Goal: Transaction & Acquisition: Book appointment/travel/reservation

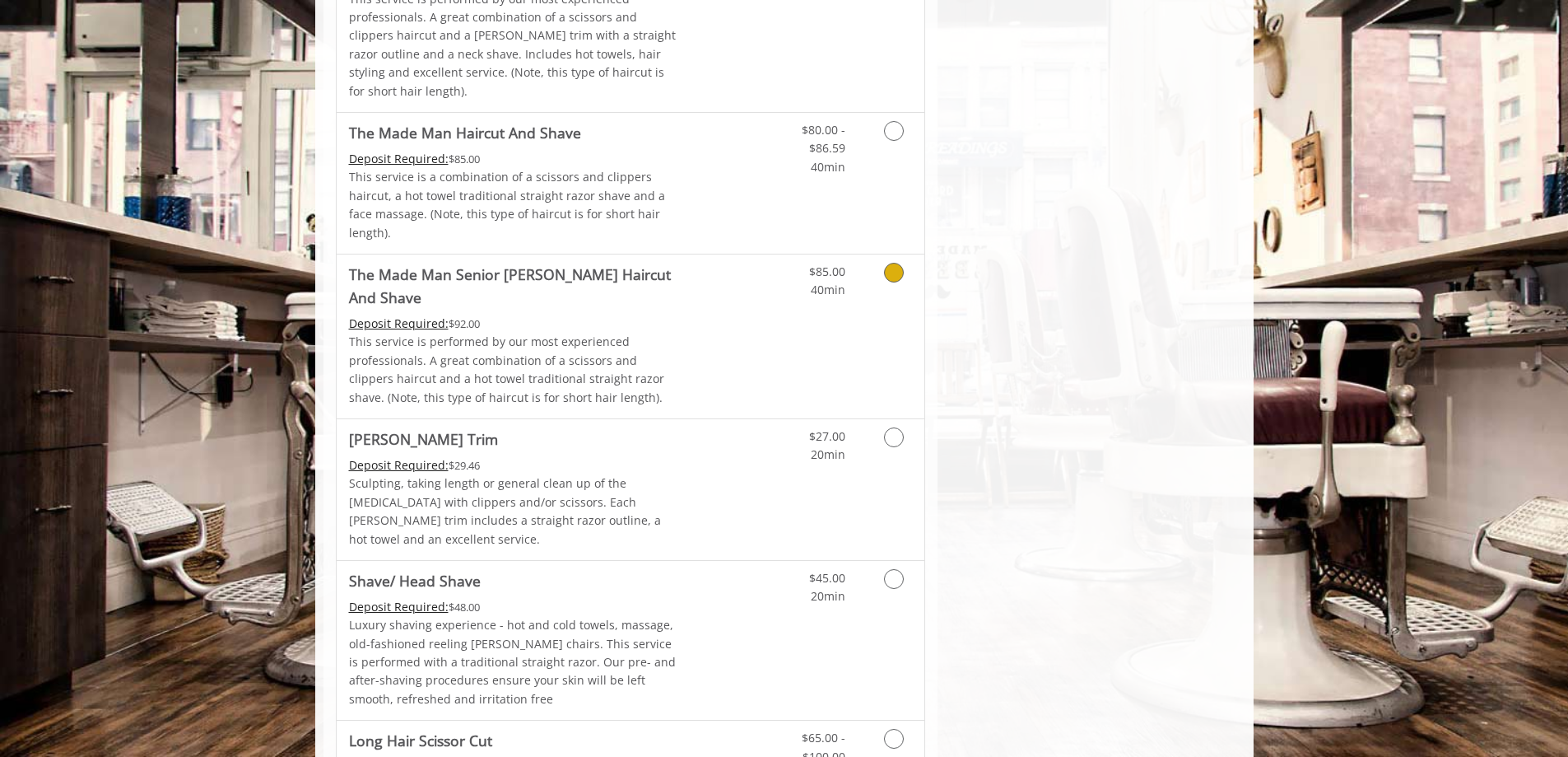
scroll to position [1565, 0]
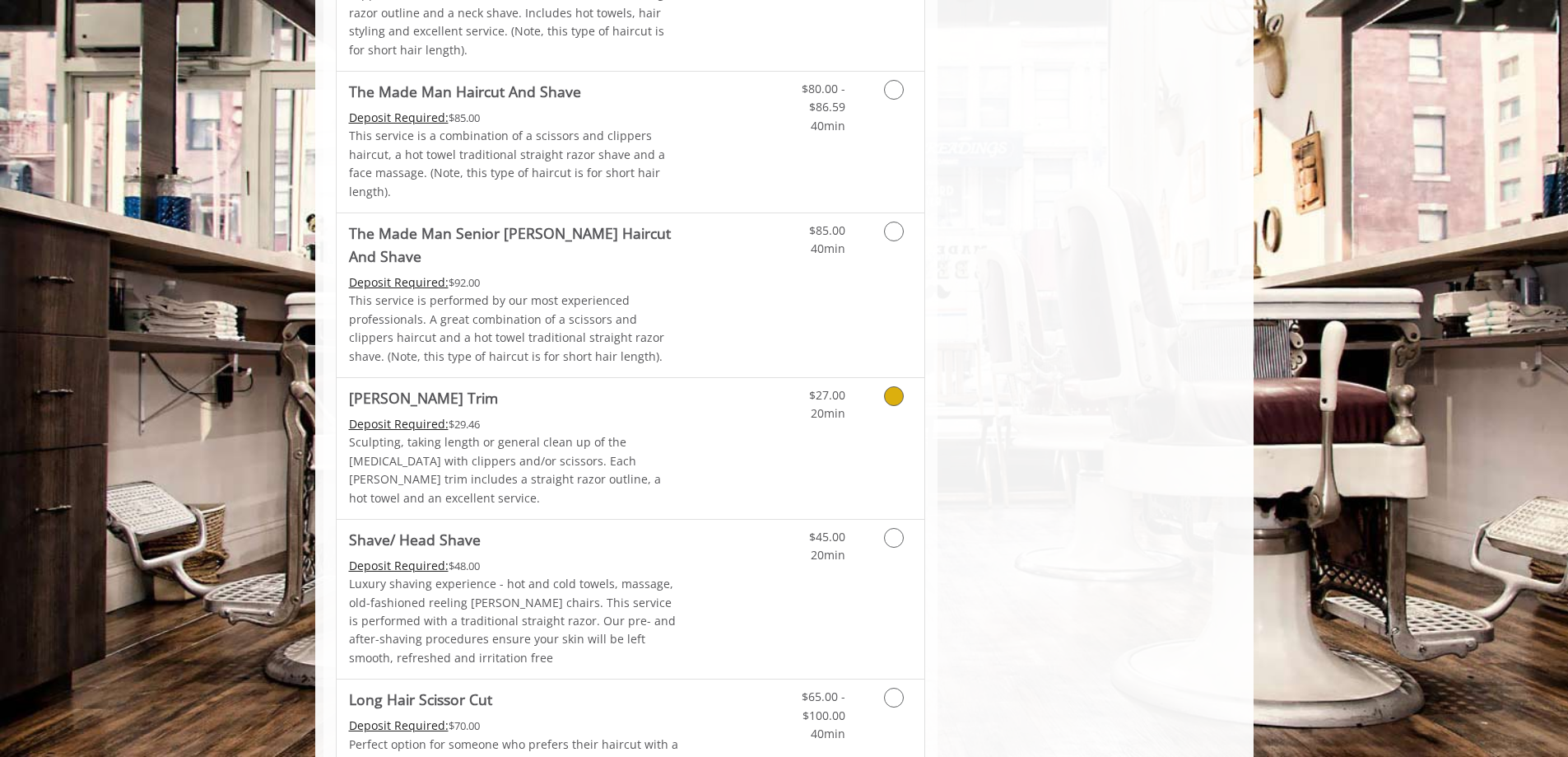
click at [897, 386] on icon "Grooming services" at bounding box center [894, 396] width 20 height 20
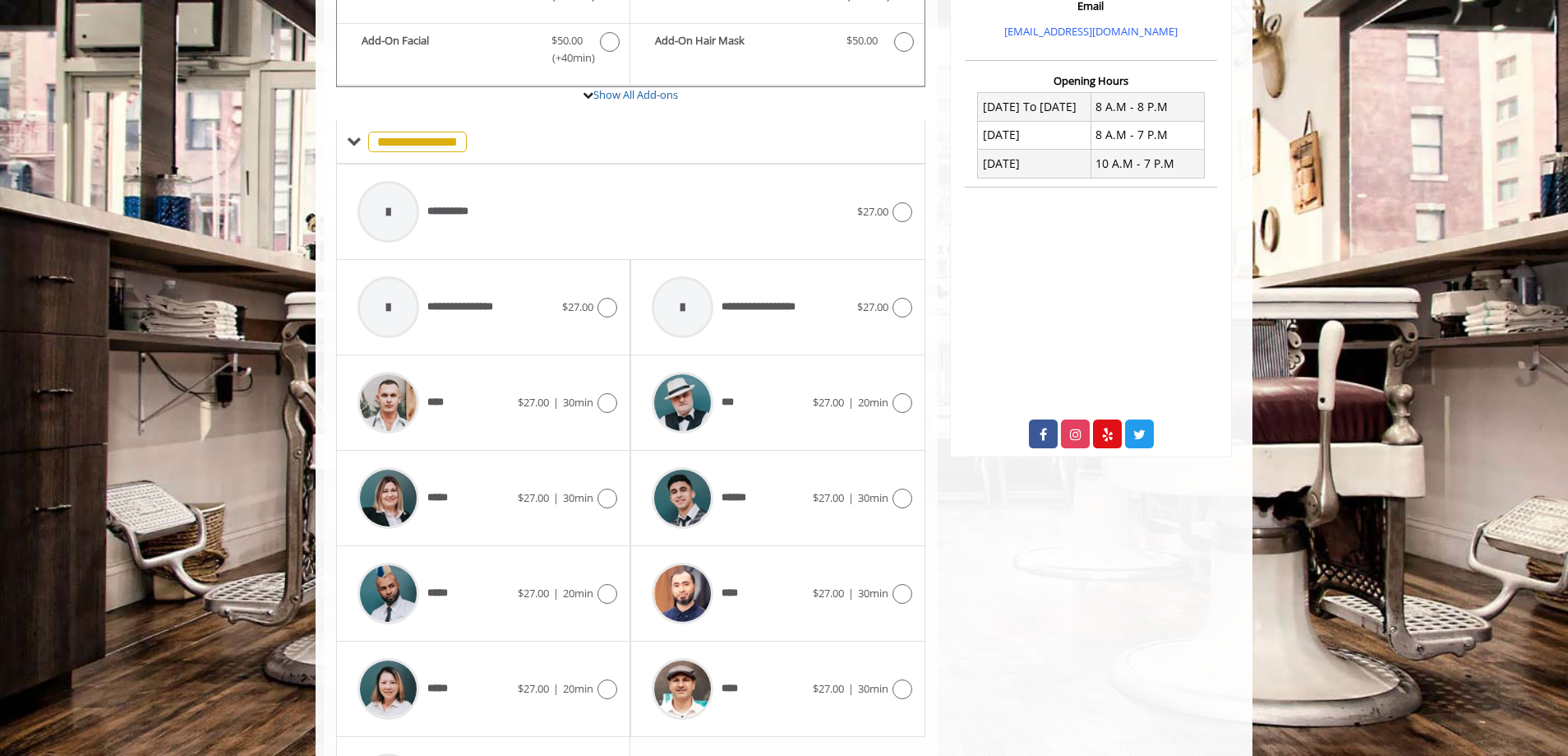
scroll to position [576, 0]
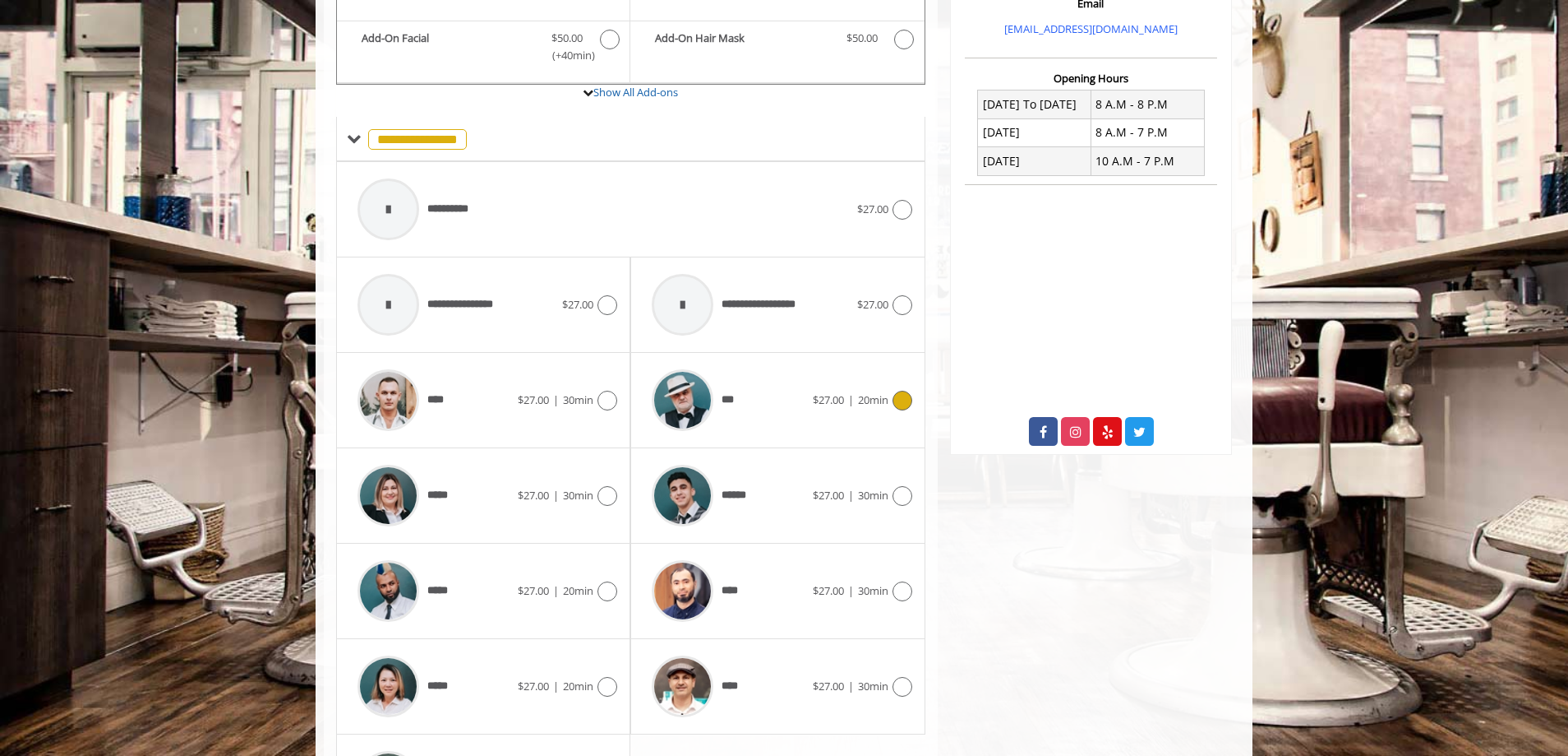
click at [688, 384] on img at bounding box center [682, 400] width 62 height 62
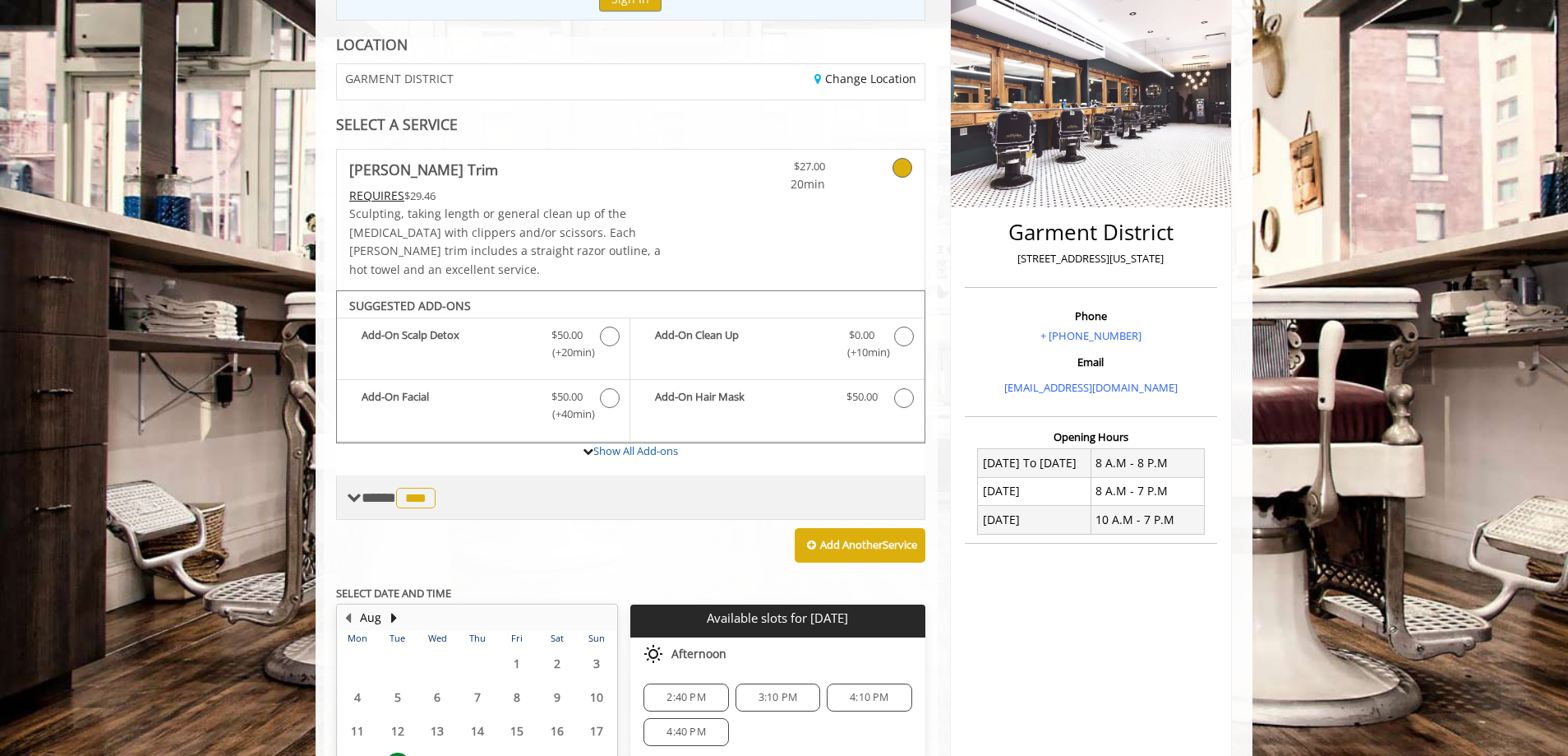
scroll to position [0, 0]
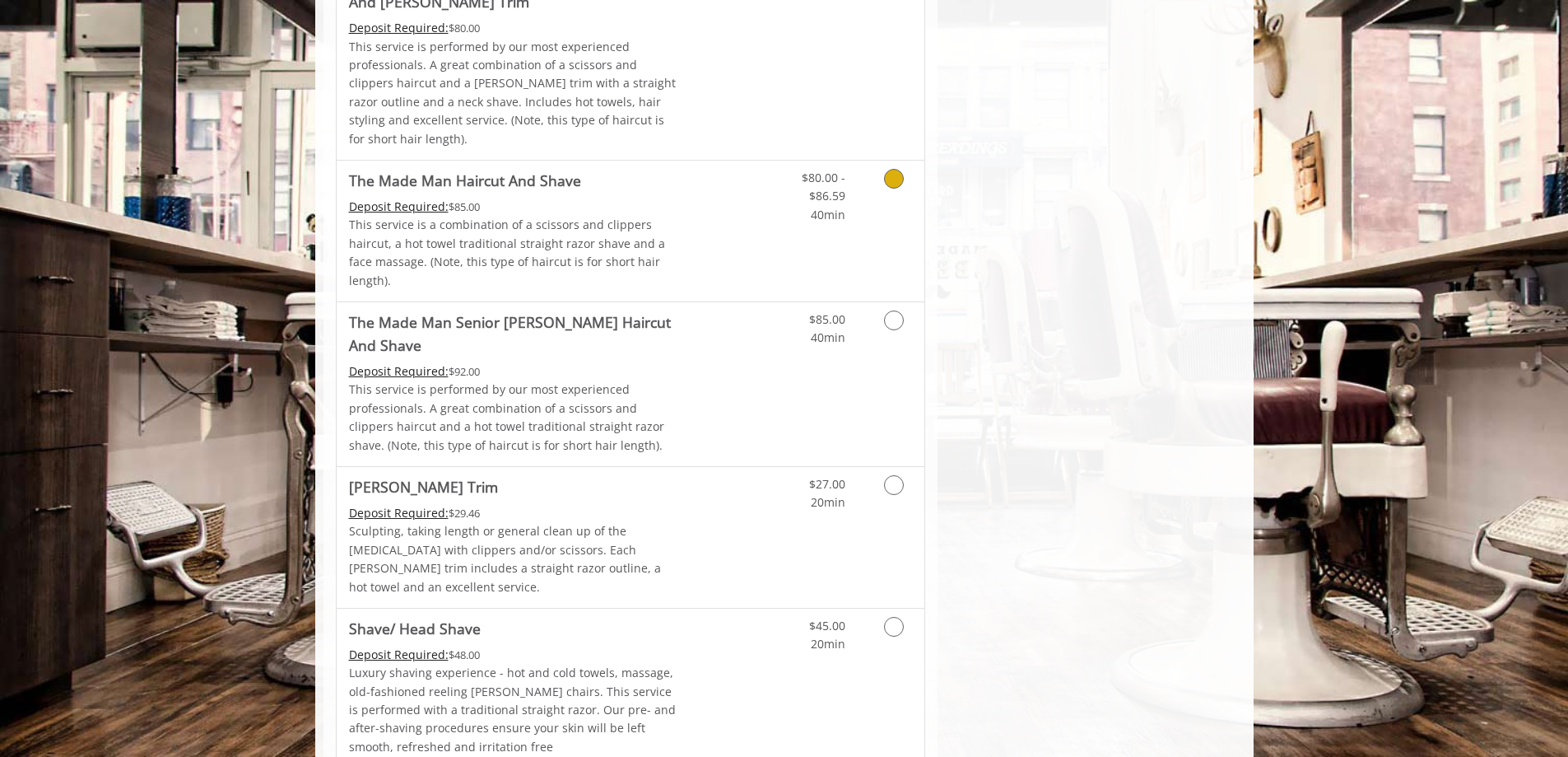
scroll to position [1483, 0]
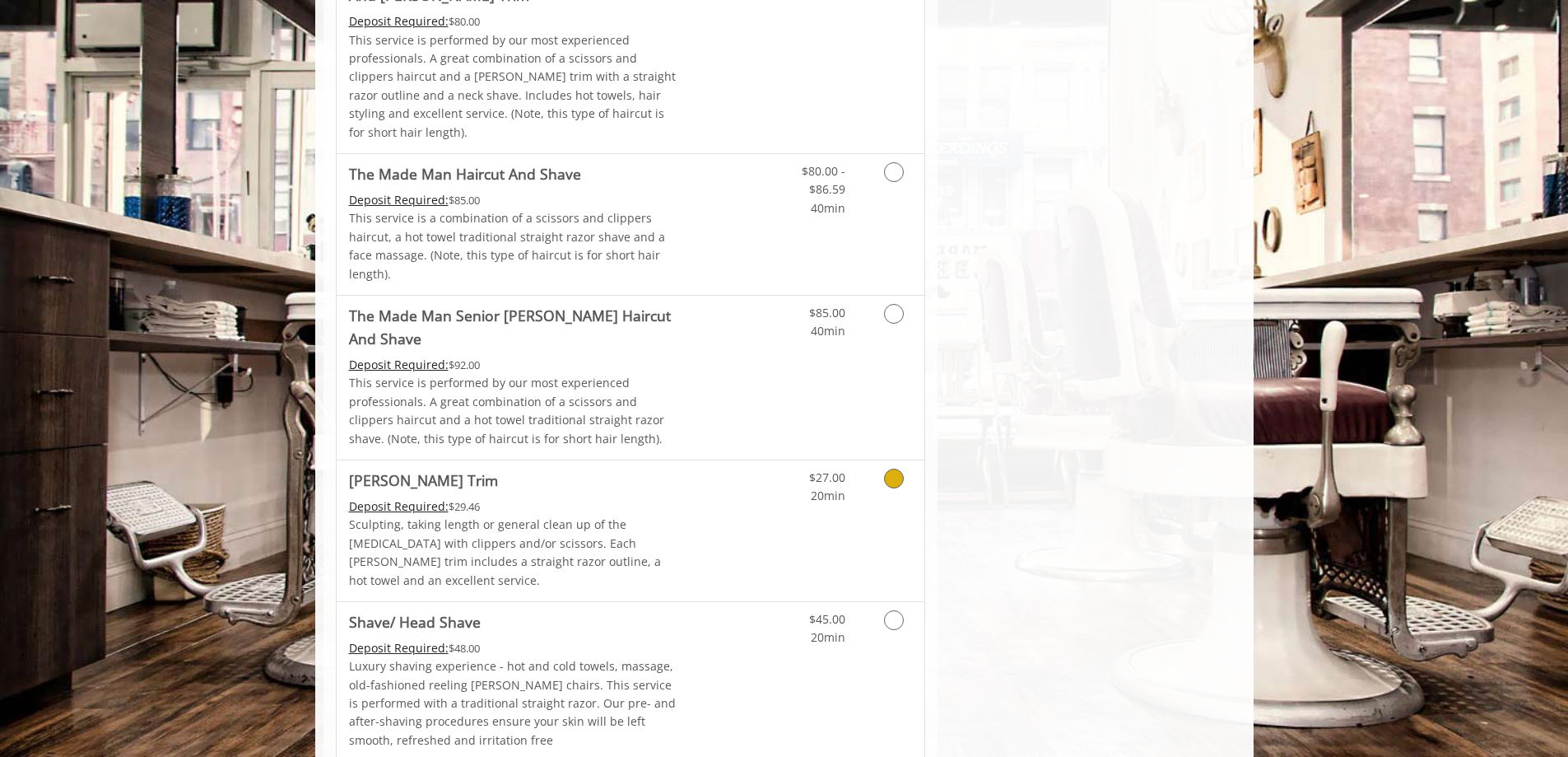
click at [898, 469] on icon "Grooming services" at bounding box center [894, 479] width 20 height 20
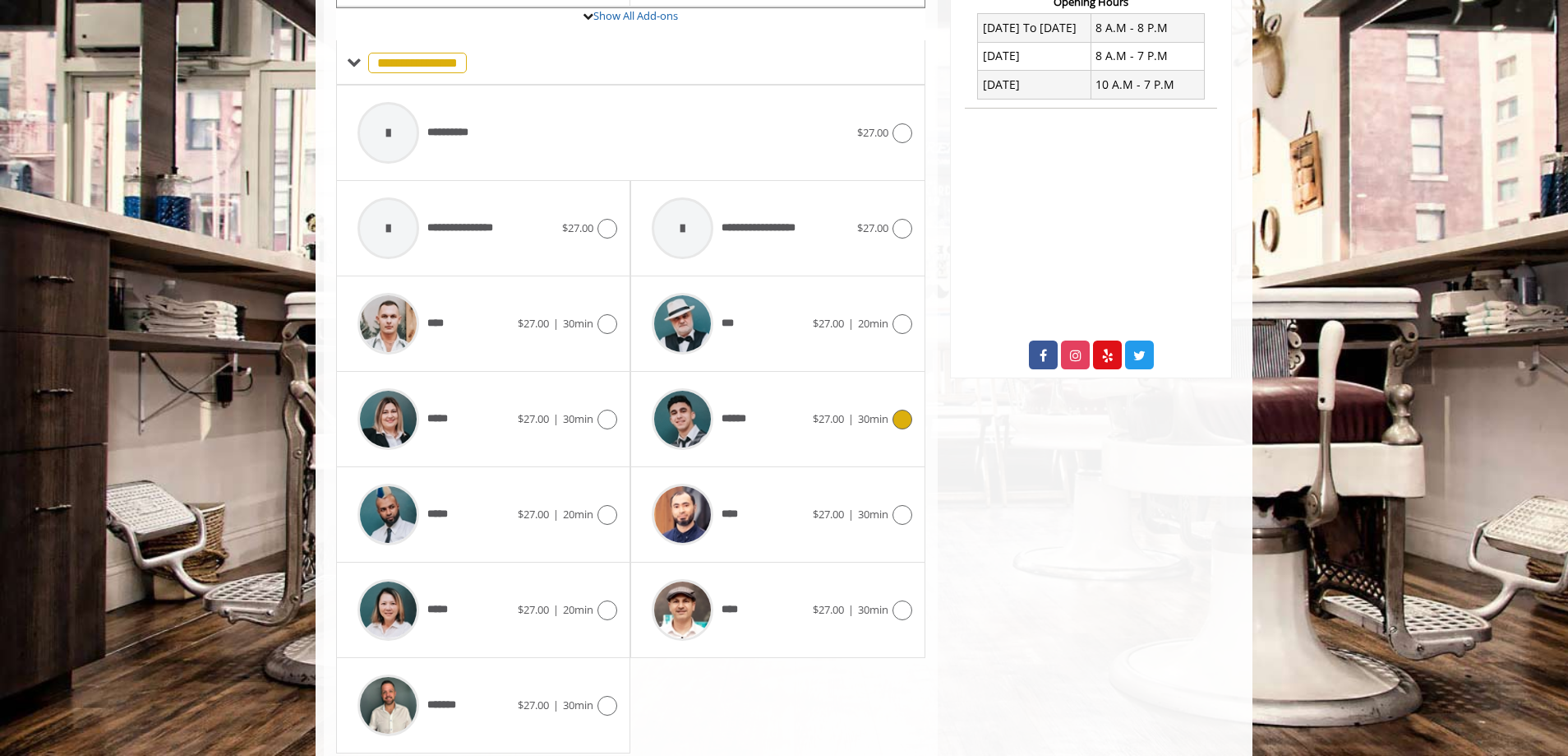
scroll to position [654, 0]
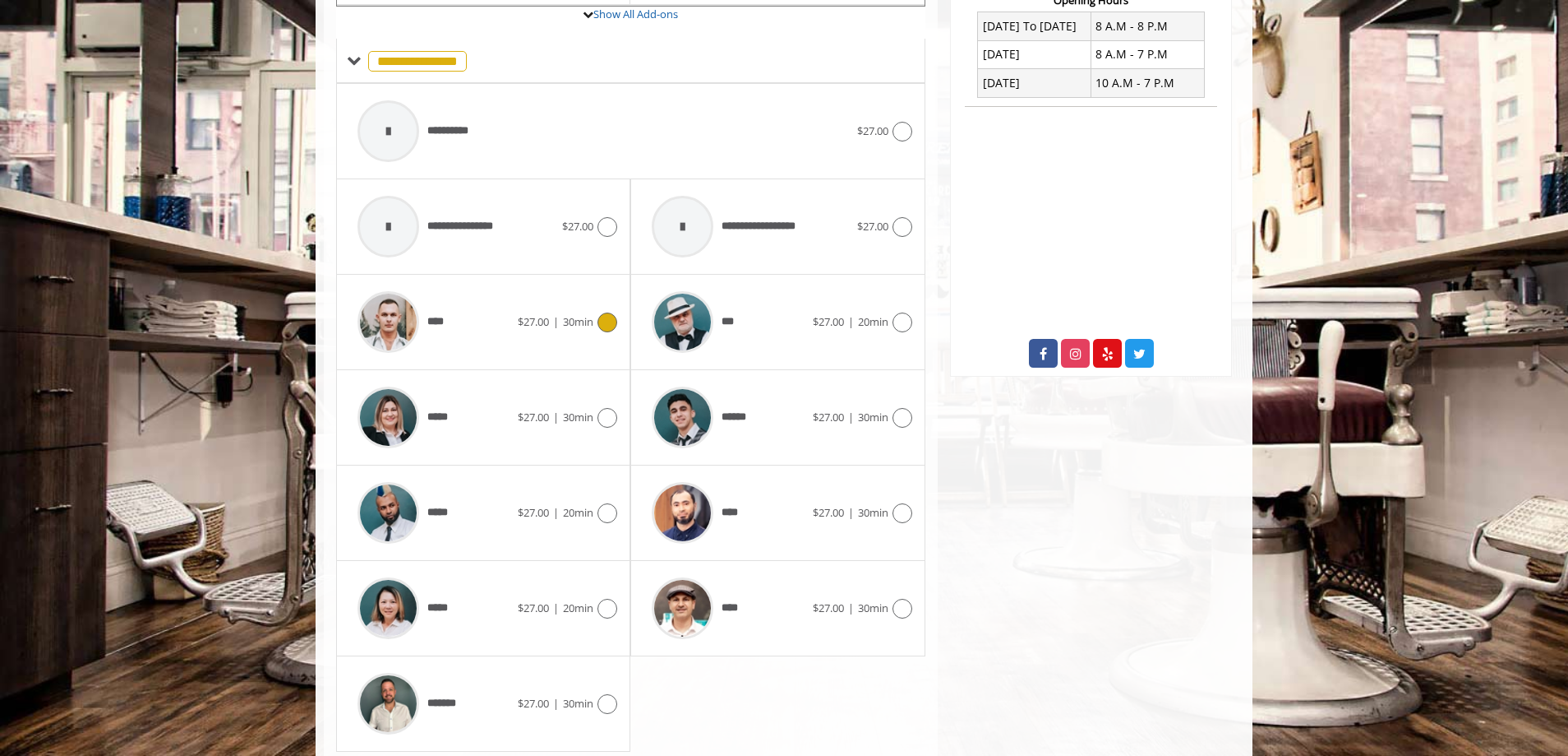
click at [444, 313] on span "****" at bounding box center [438, 322] width 22 height 18
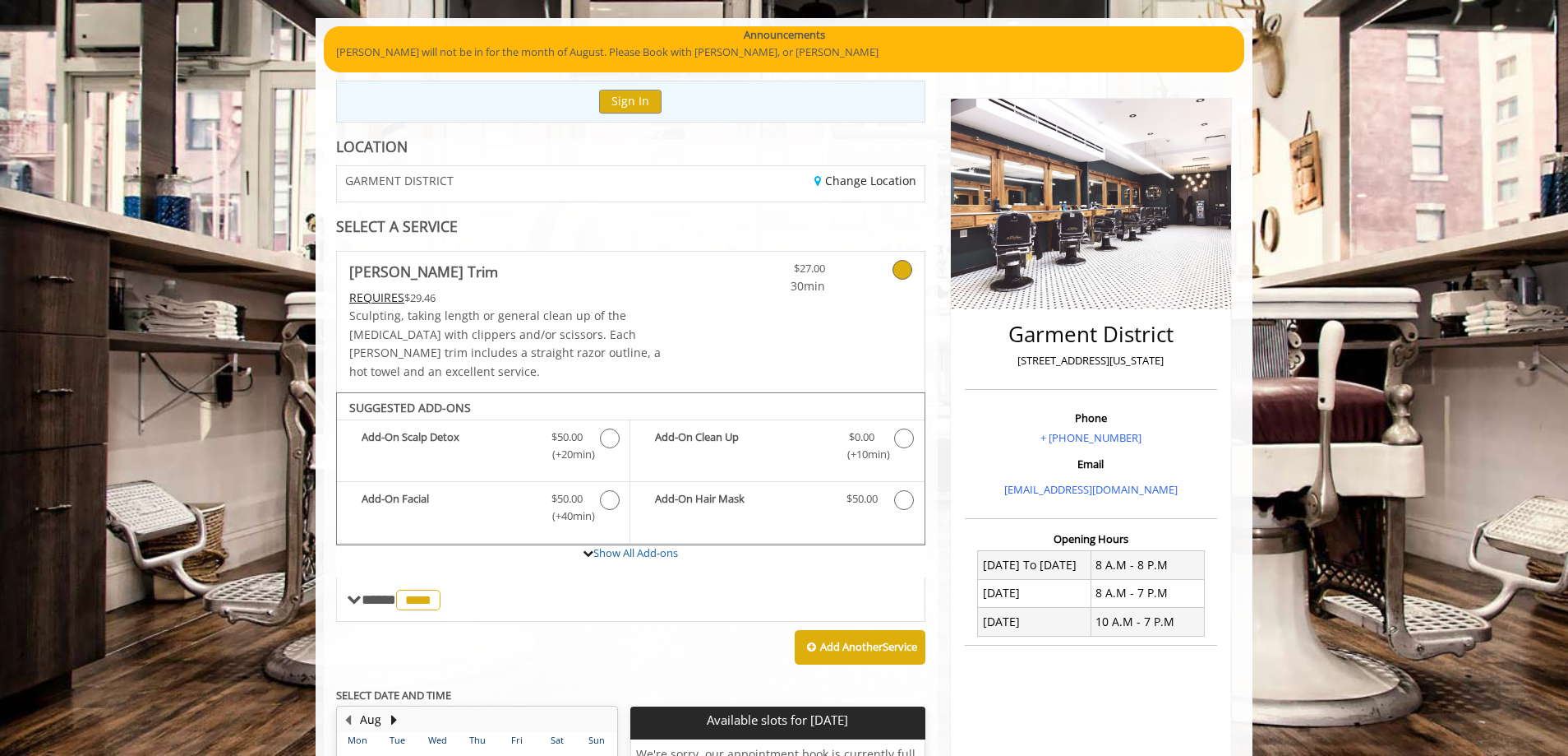
scroll to position [0, 0]
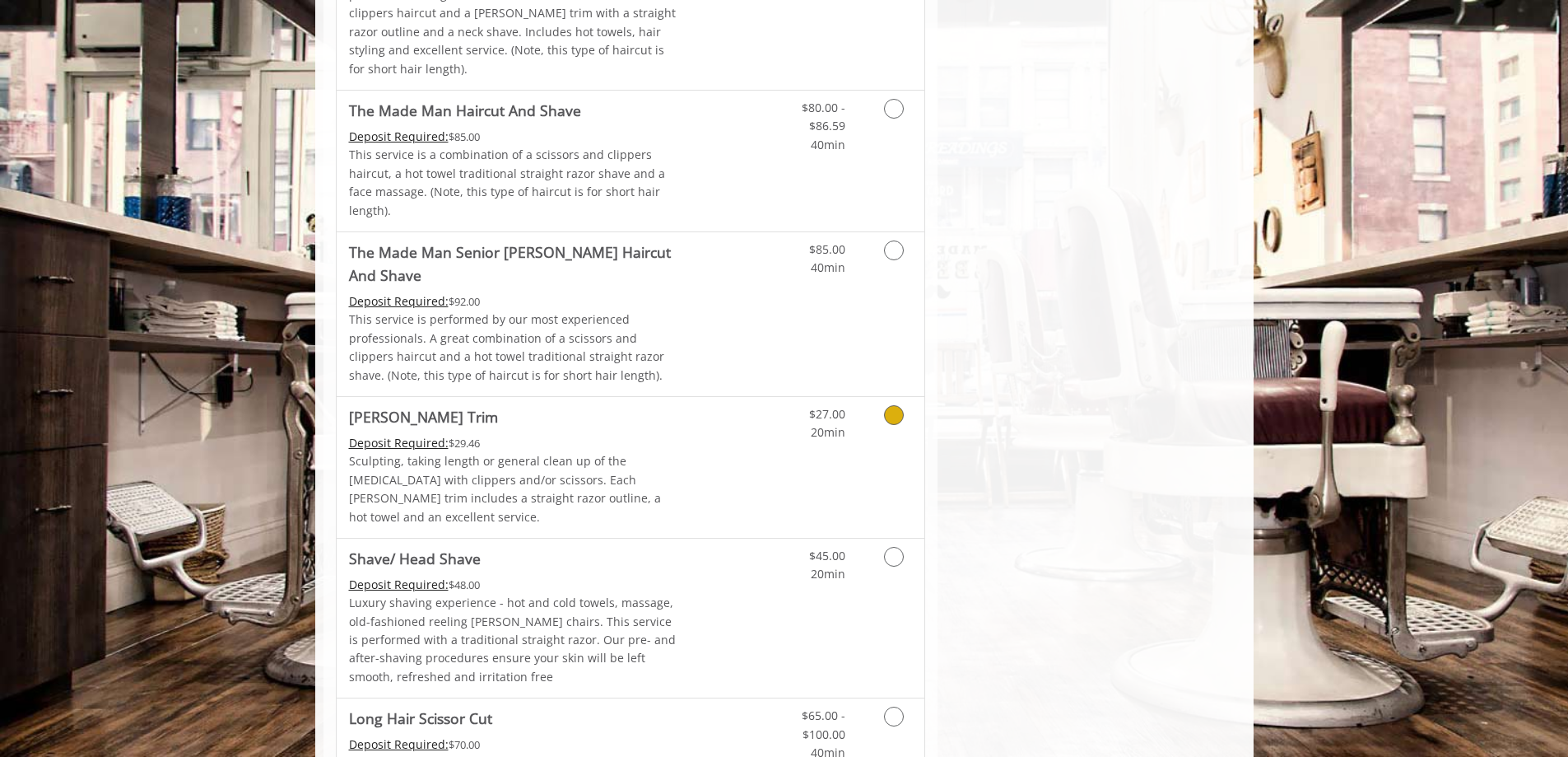
scroll to position [1565, 0]
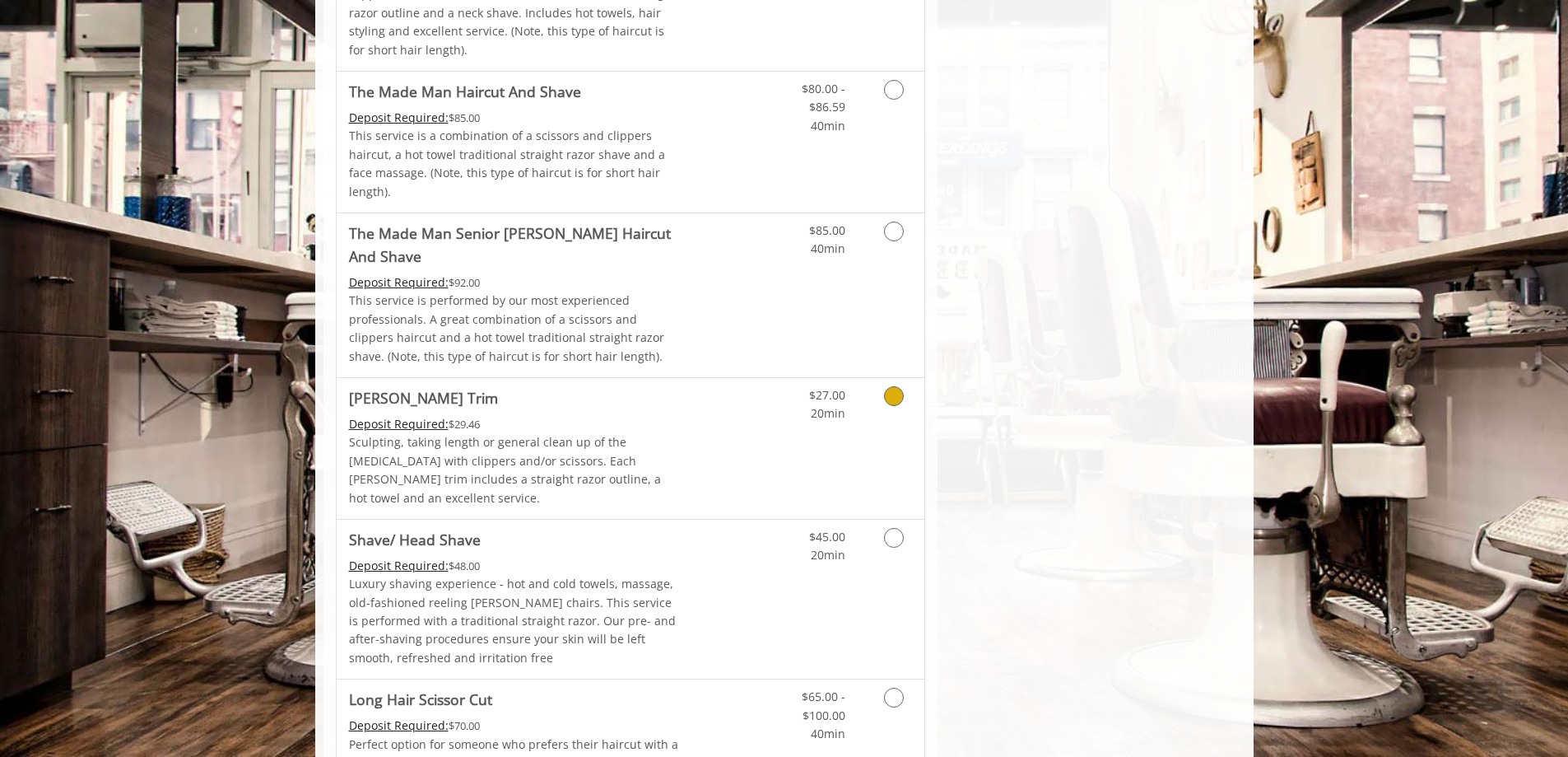
click at [898, 386] on icon "Grooming services" at bounding box center [894, 396] width 20 height 20
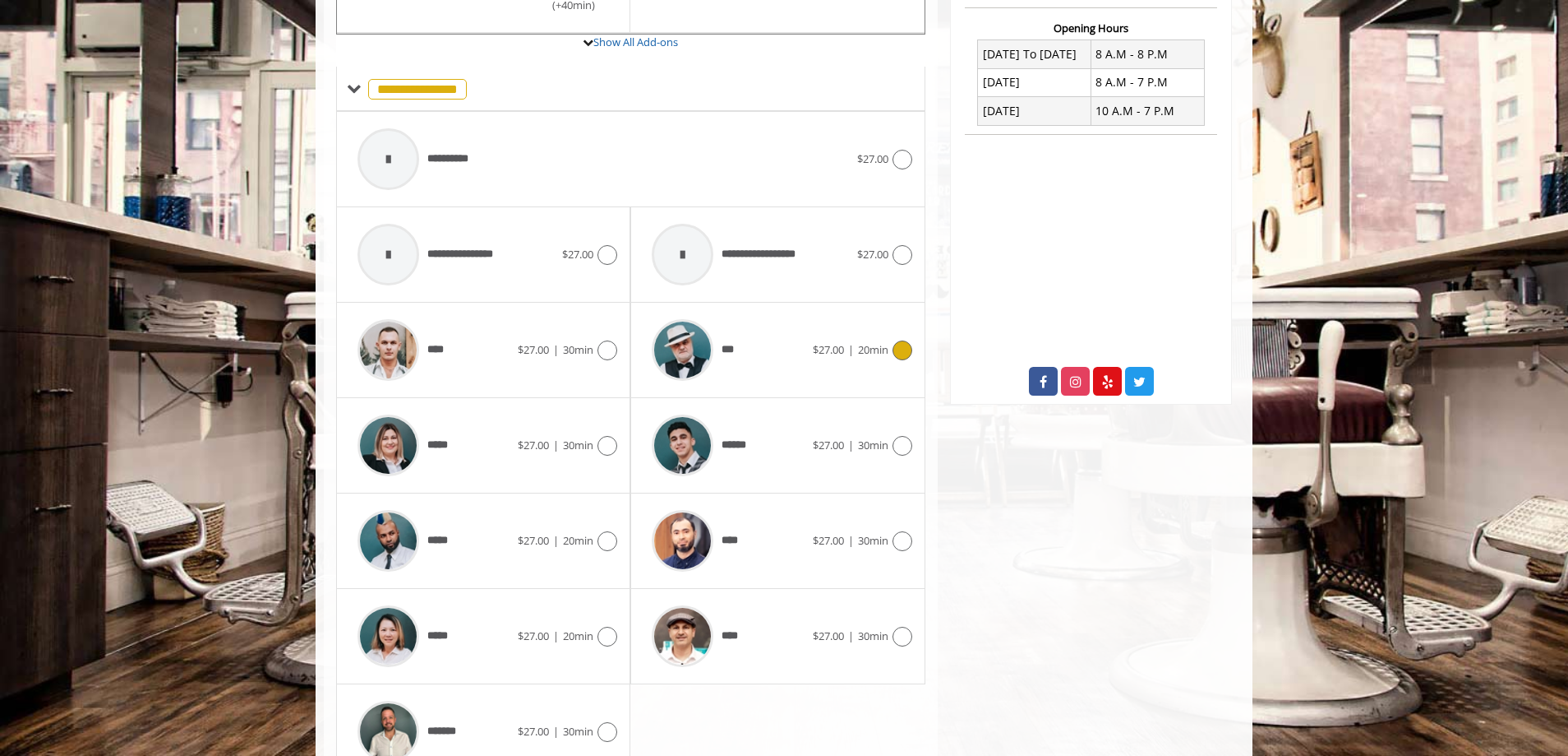
scroll to position [654, 0]
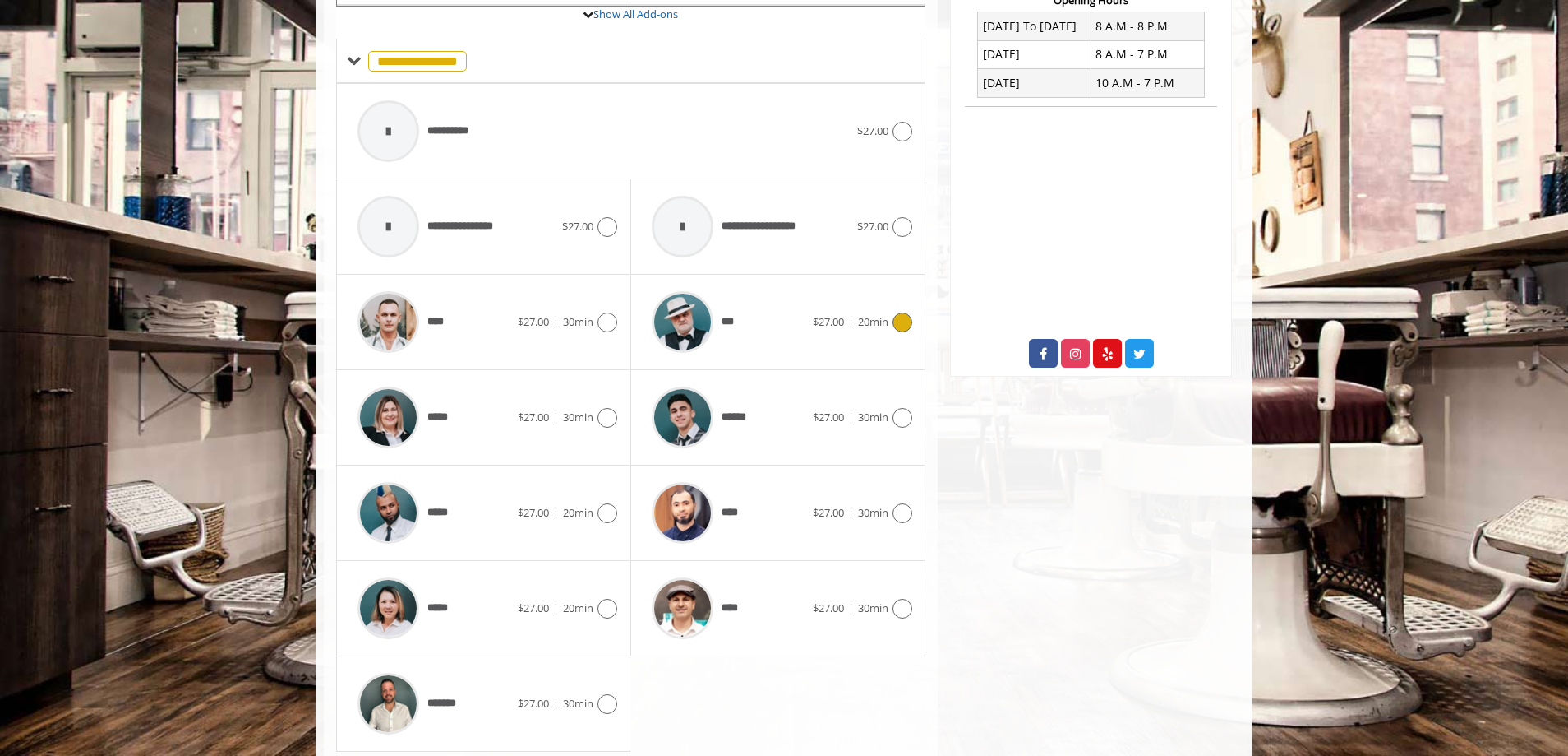
click at [907, 312] on icon at bounding box center [902, 322] width 20 height 20
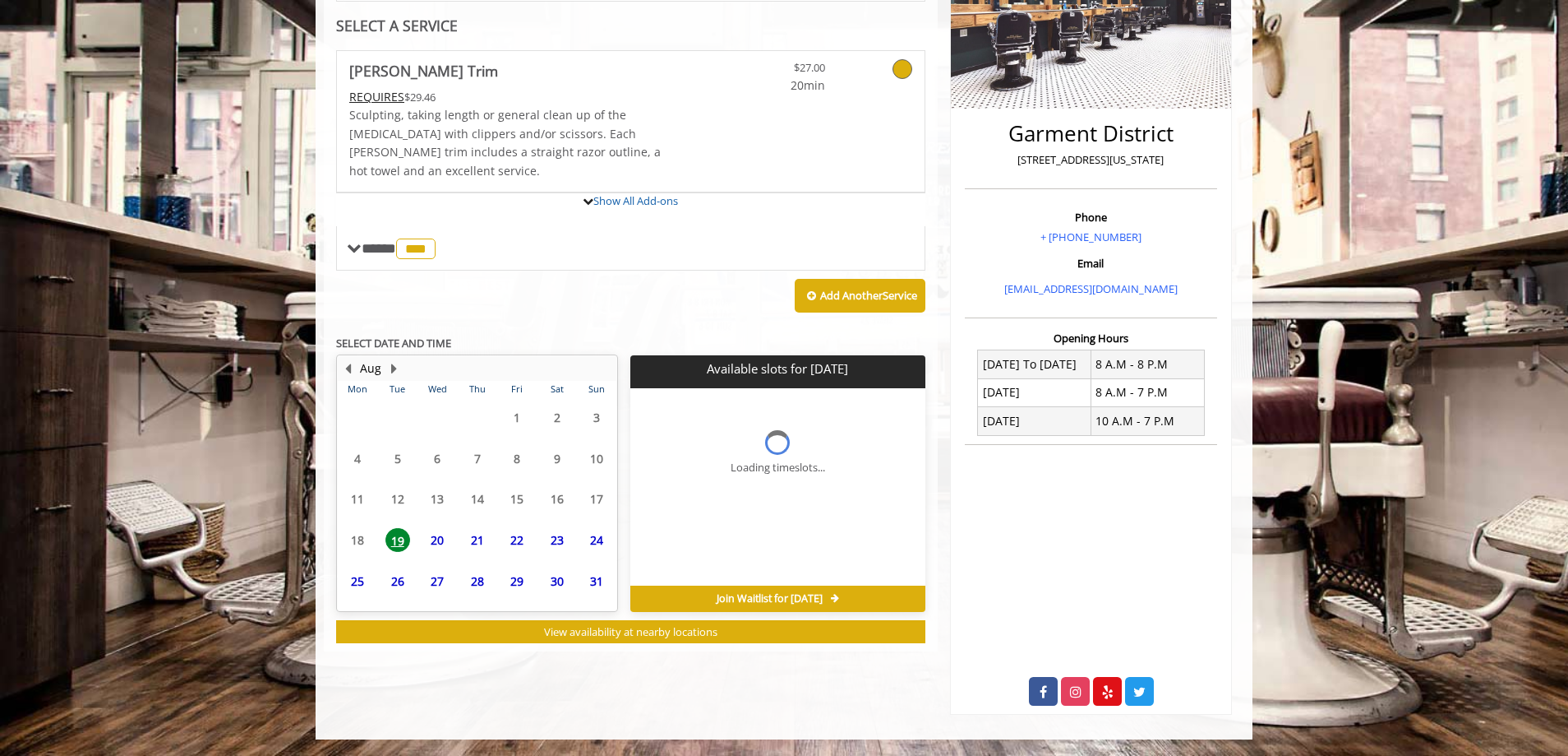
scroll to position [398, 0]
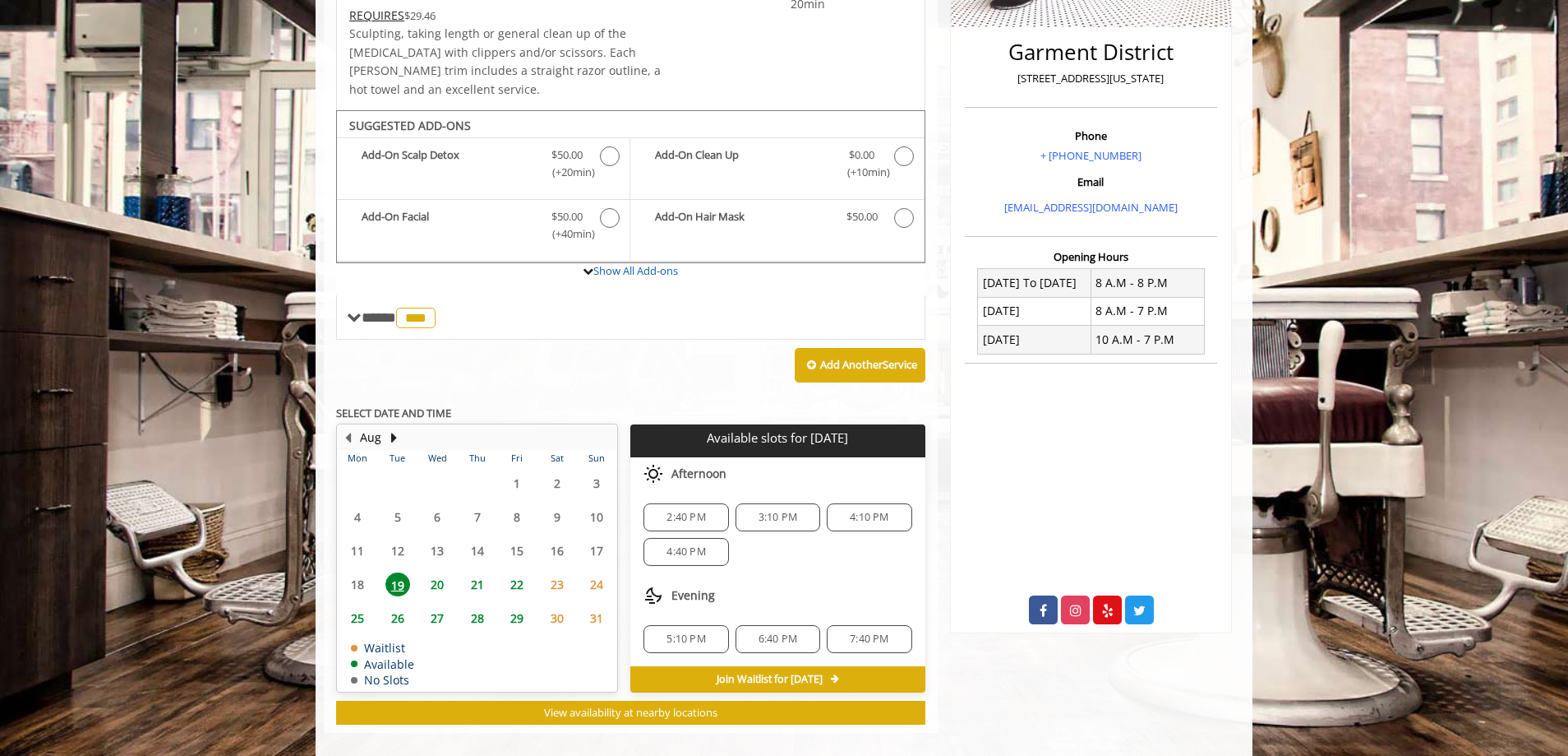
click at [856, 511] on span "4:10 PM" at bounding box center [868, 517] width 38 height 13
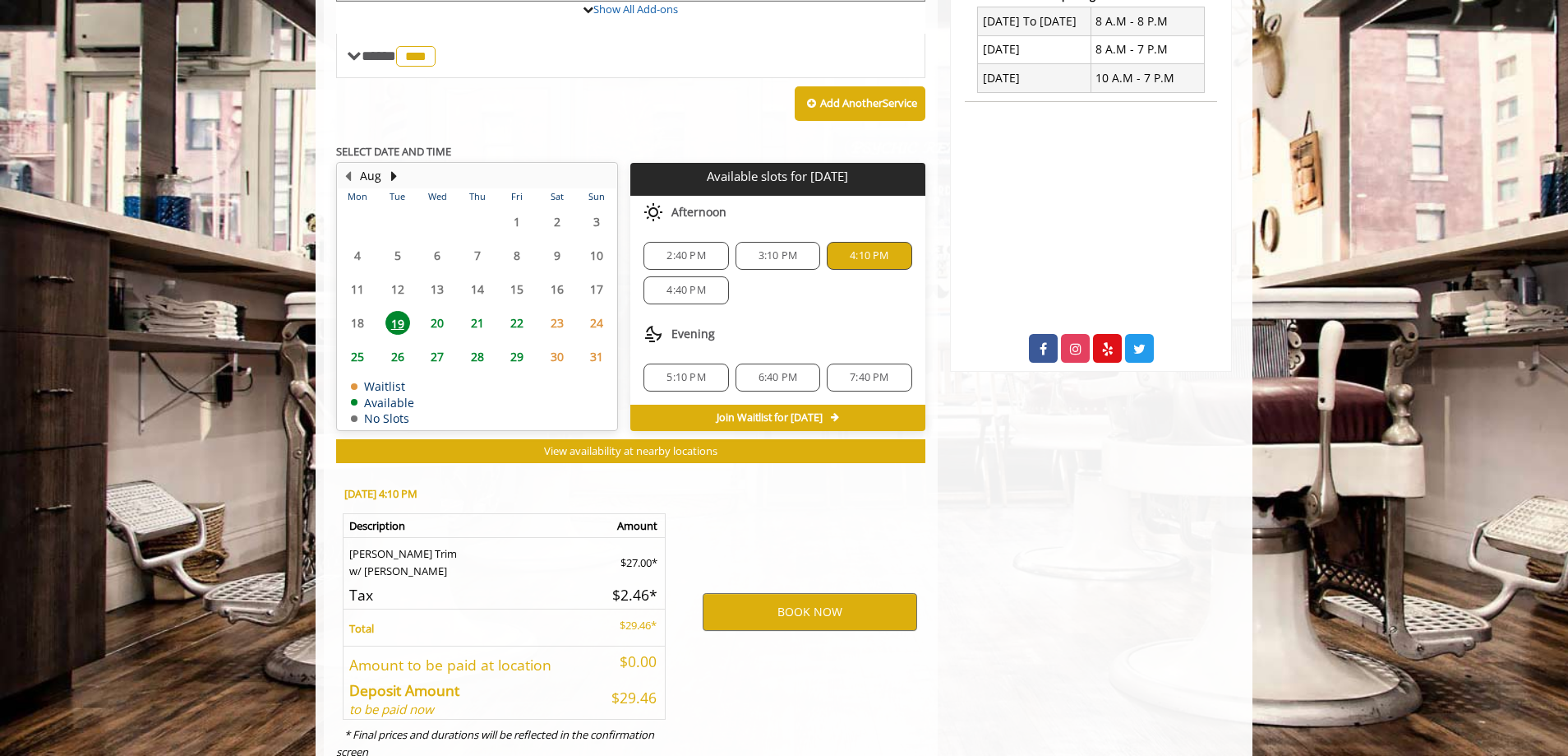
scroll to position [694, 0]
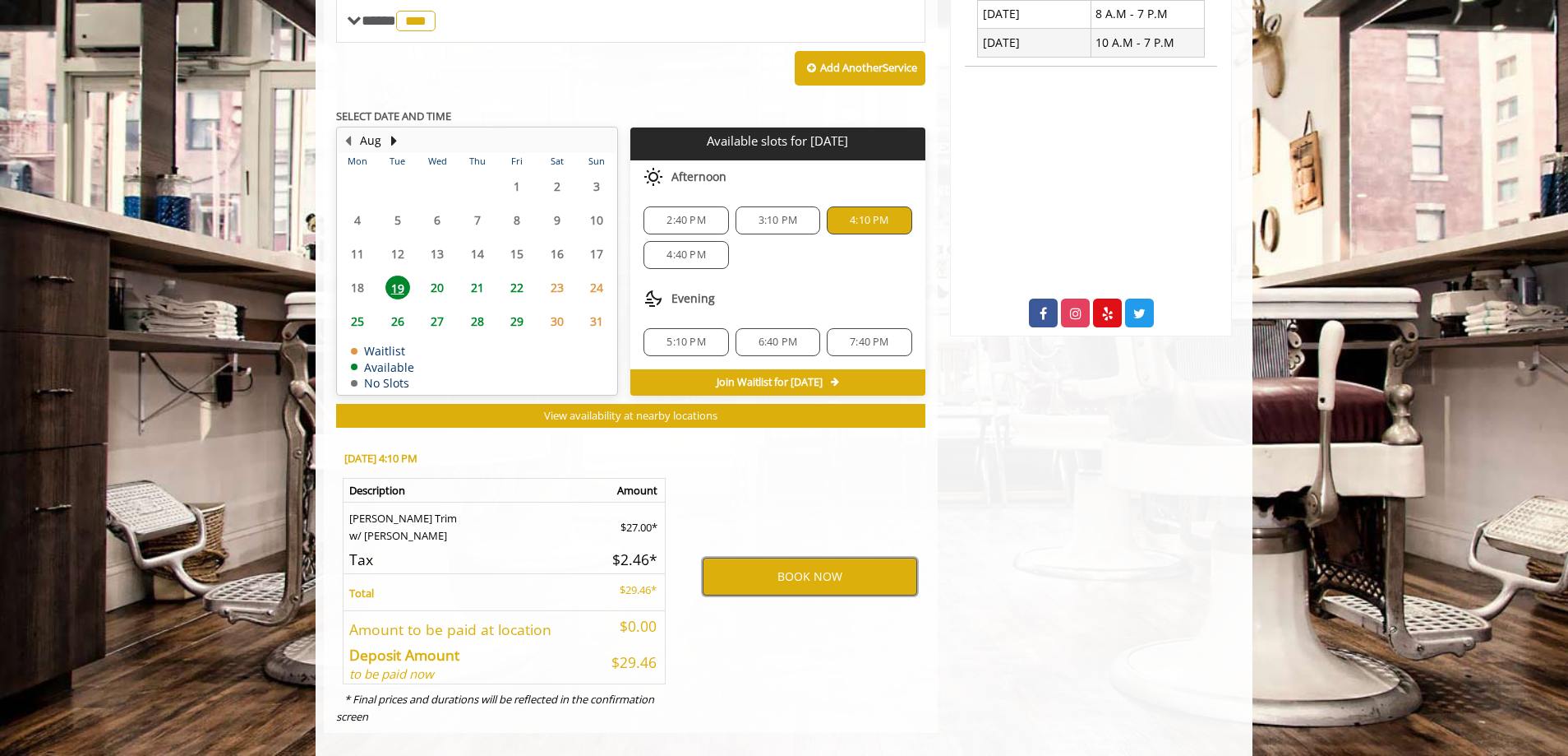
click at [778, 557] on button "BOOK NOW" at bounding box center [809, 576] width 214 height 38
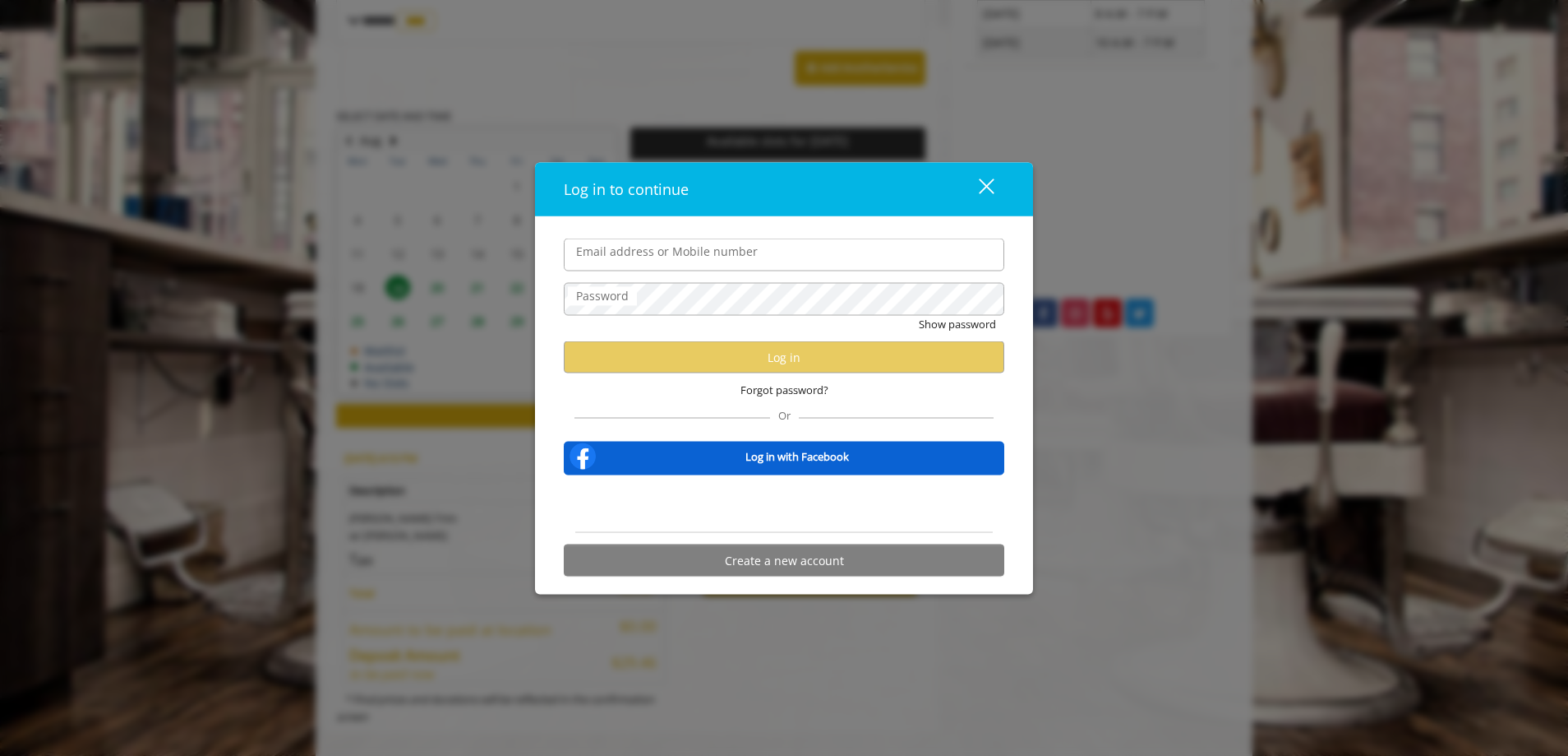
click at [662, 251] on input "Email address or Mobile number" at bounding box center [784, 256] width 440 height 33
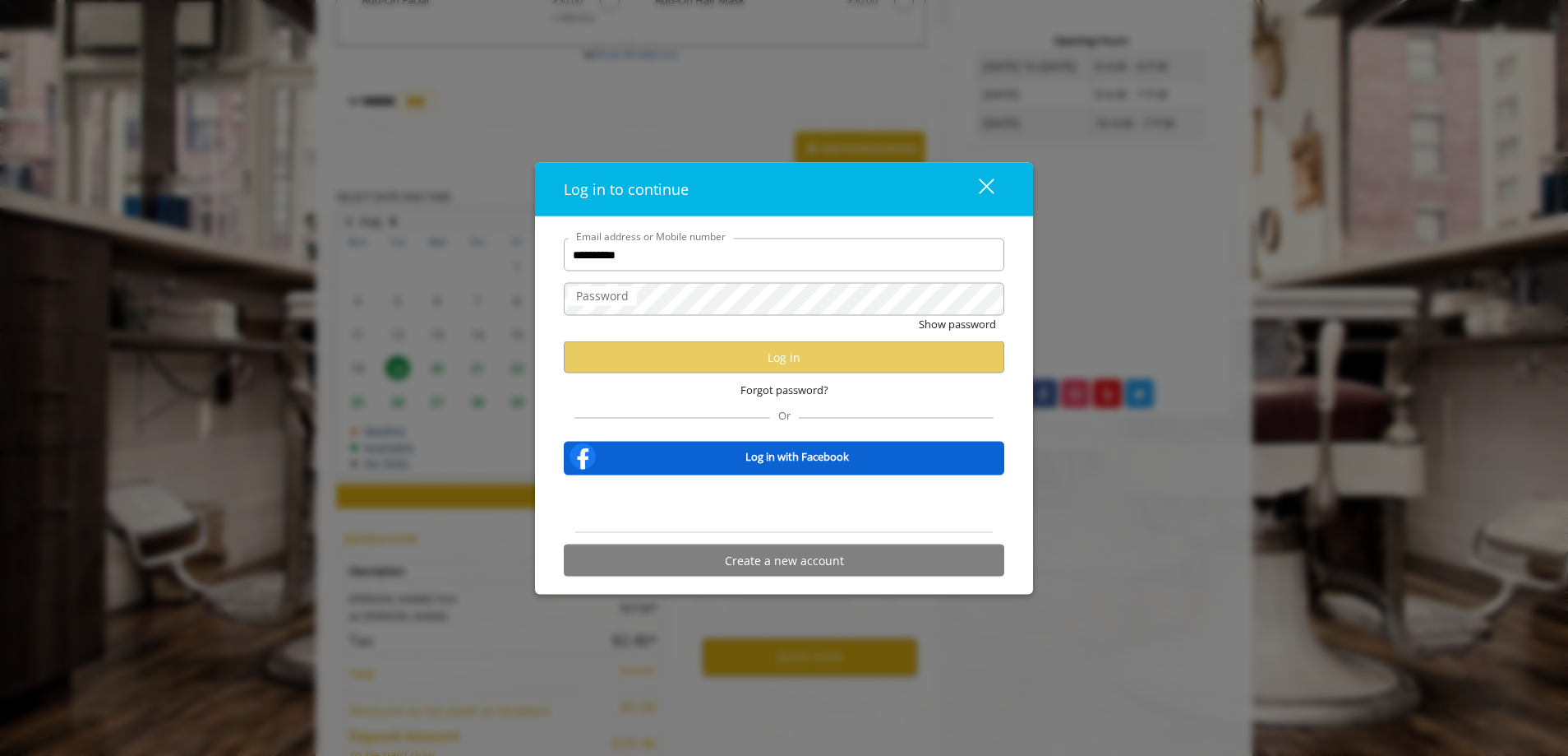
scroll to position [448, 0]
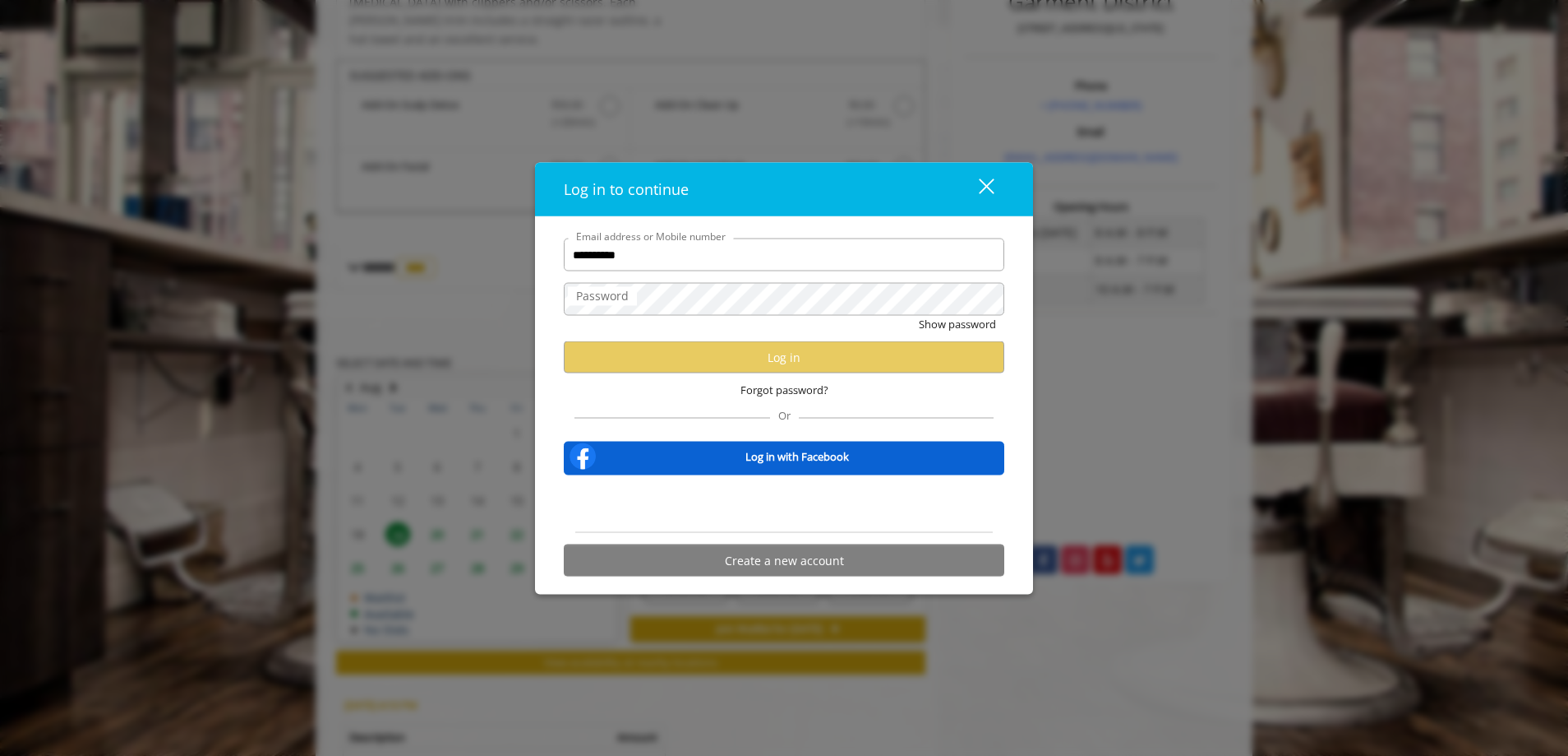
type input "**********"
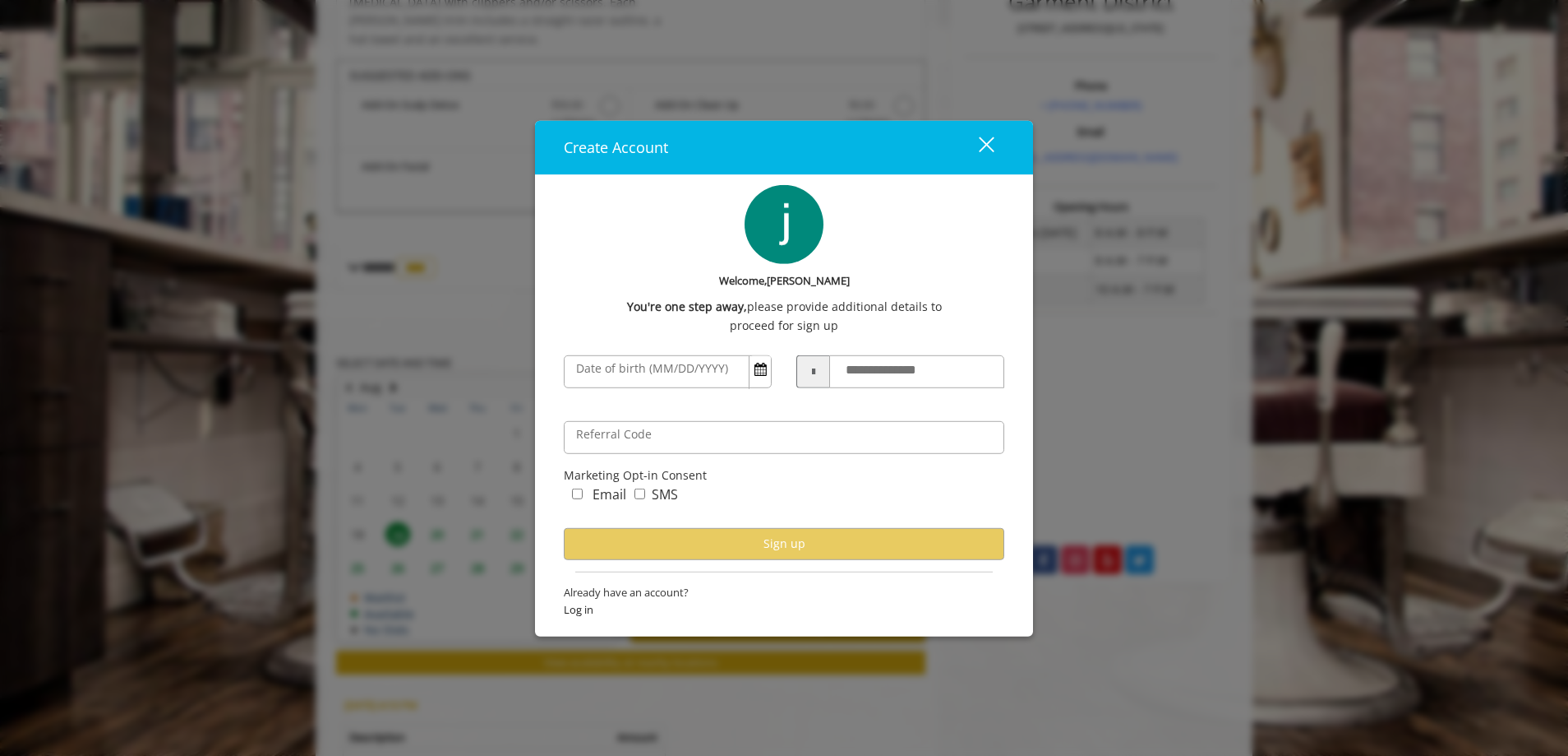
scroll to position [694, 0]
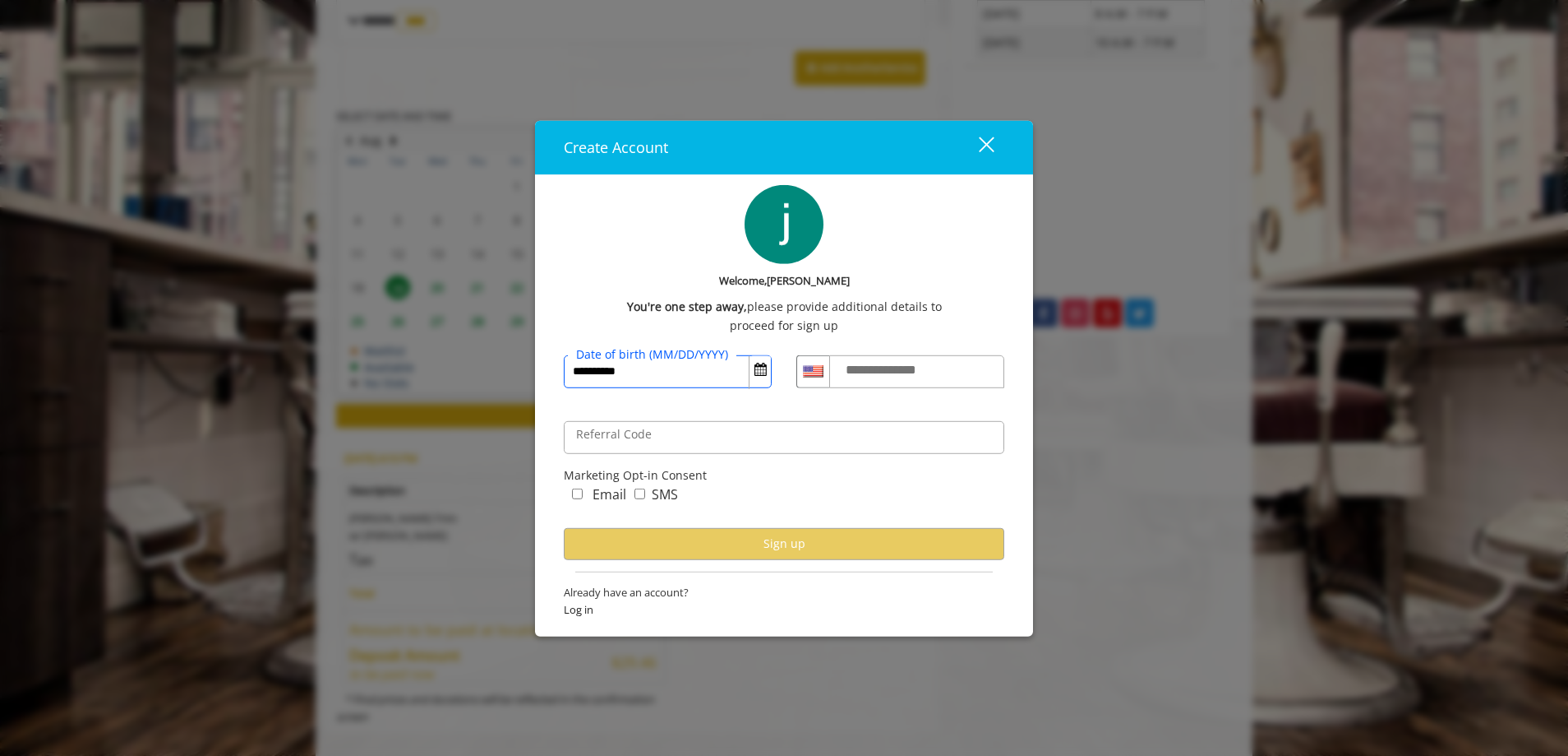
type input "**********"
click at [872, 373] on label "**********" at bounding box center [897, 370] width 118 height 22
click at [872, 373] on input "**********" at bounding box center [916, 372] width 175 height 33
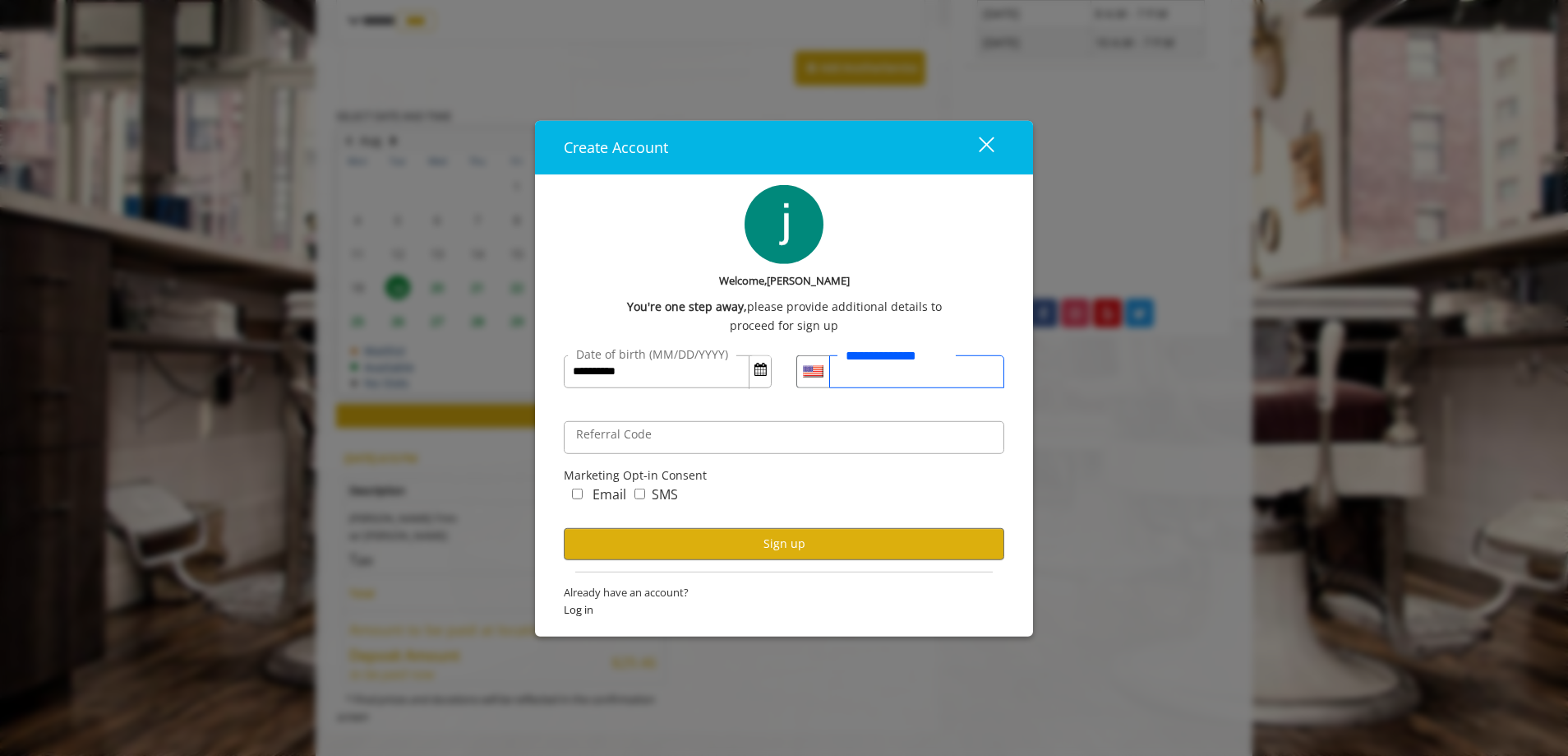
type input "**********"
click at [772, 435] on input "Referral Code" at bounding box center [784, 438] width 440 height 33
click at [777, 500] on div "Email SMS" at bounding box center [784, 506] width 440 height 44
click at [777, 552] on button "Sign up" at bounding box center [784, 543] width 440 height 32
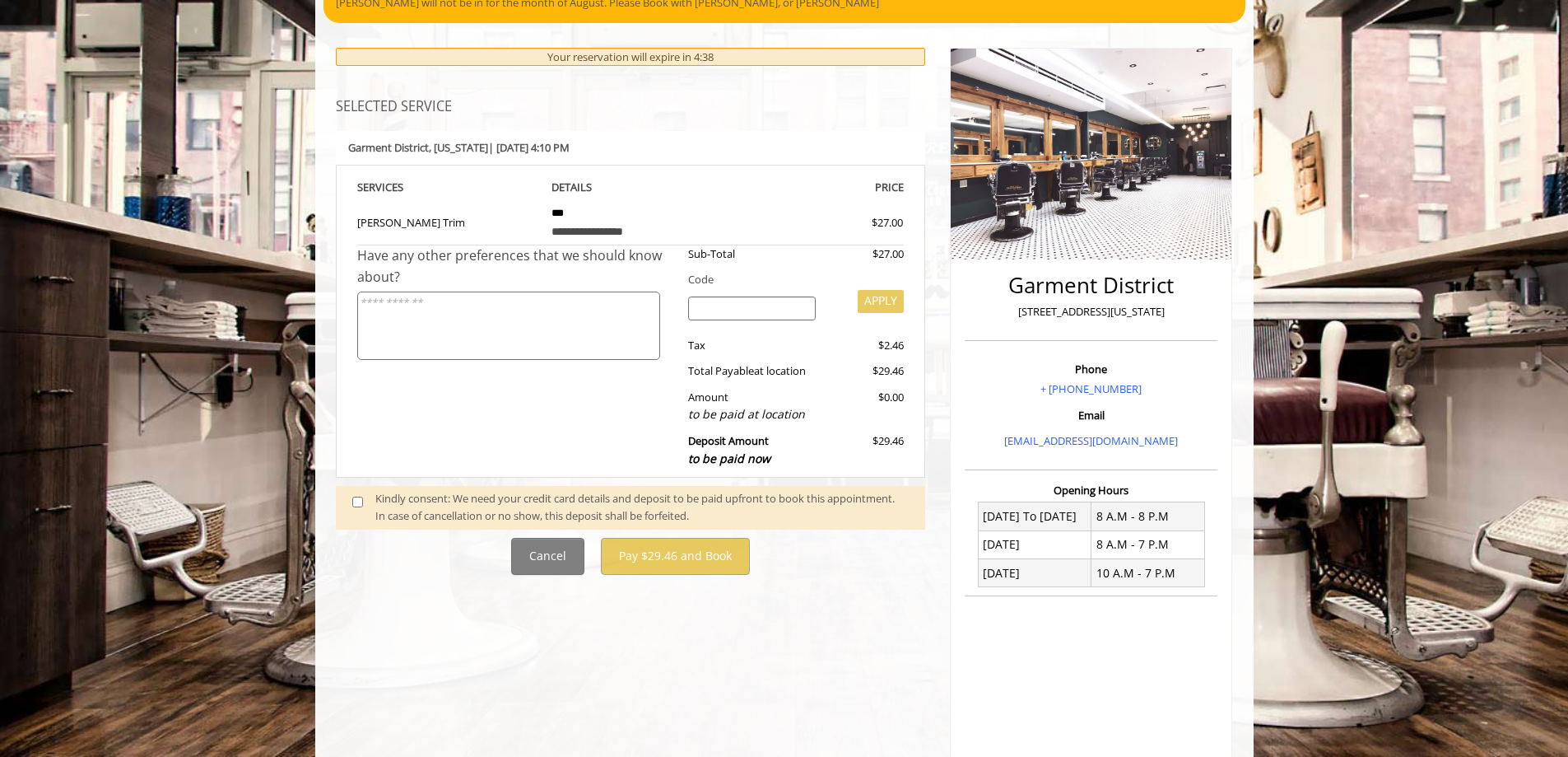
scroll to position [82, 0]
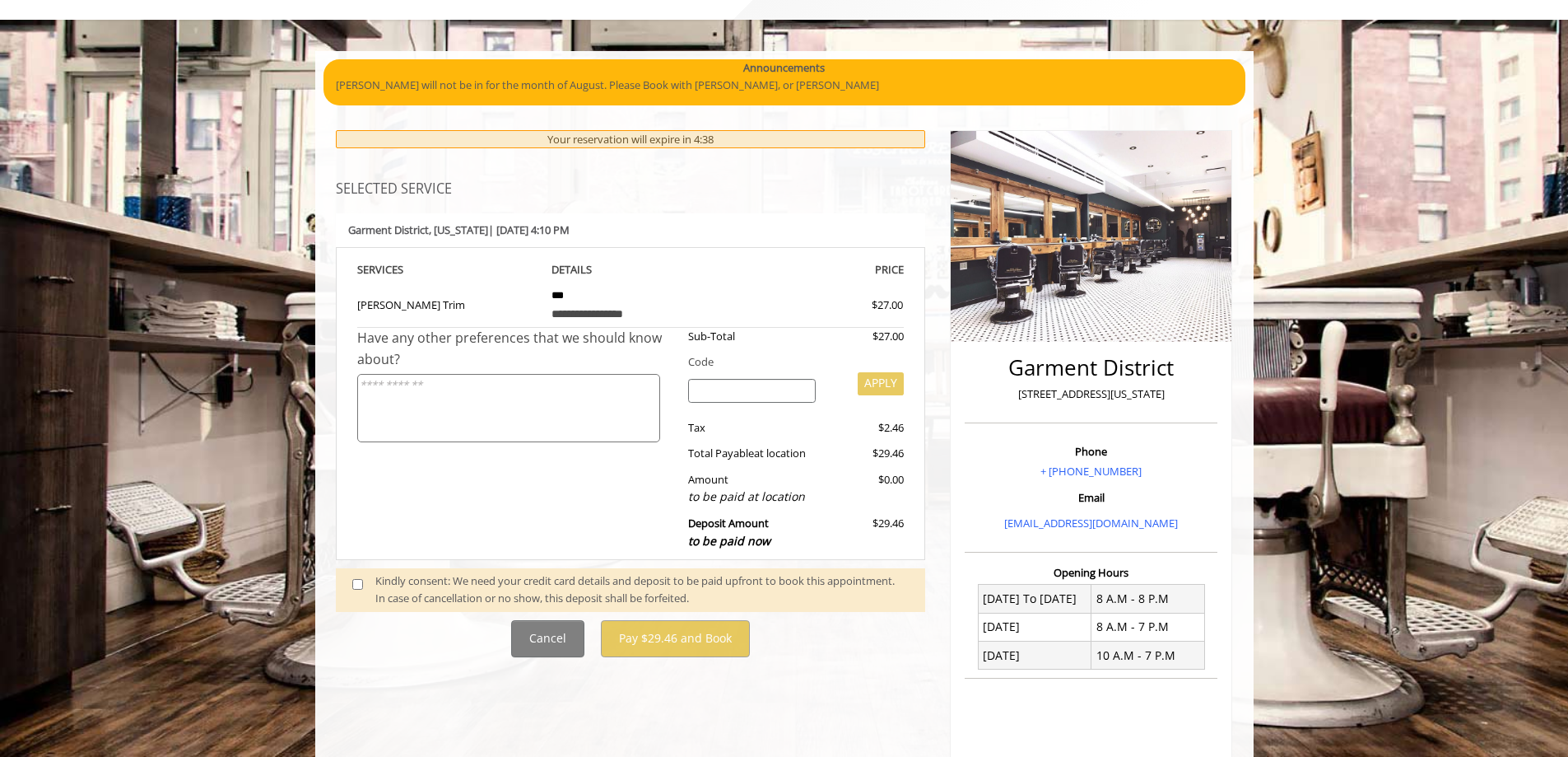
click at [512, 388] on textarea at bounding box center [508, 408] width 303 height 69
click at [830, 455] on div "$29.46" at bounding box center [865, 454] width 75 height 18
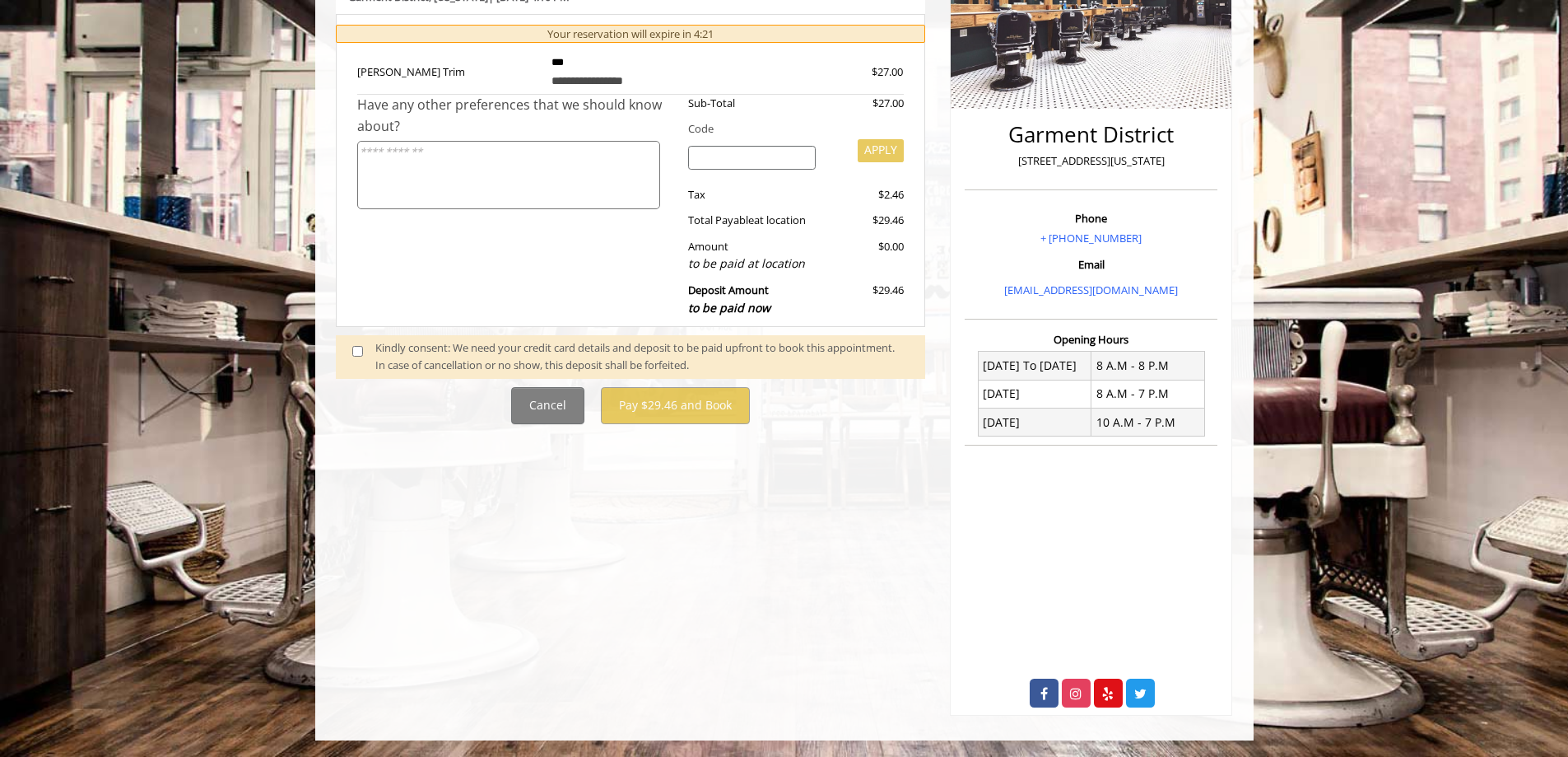
scroll to position [0, 0]
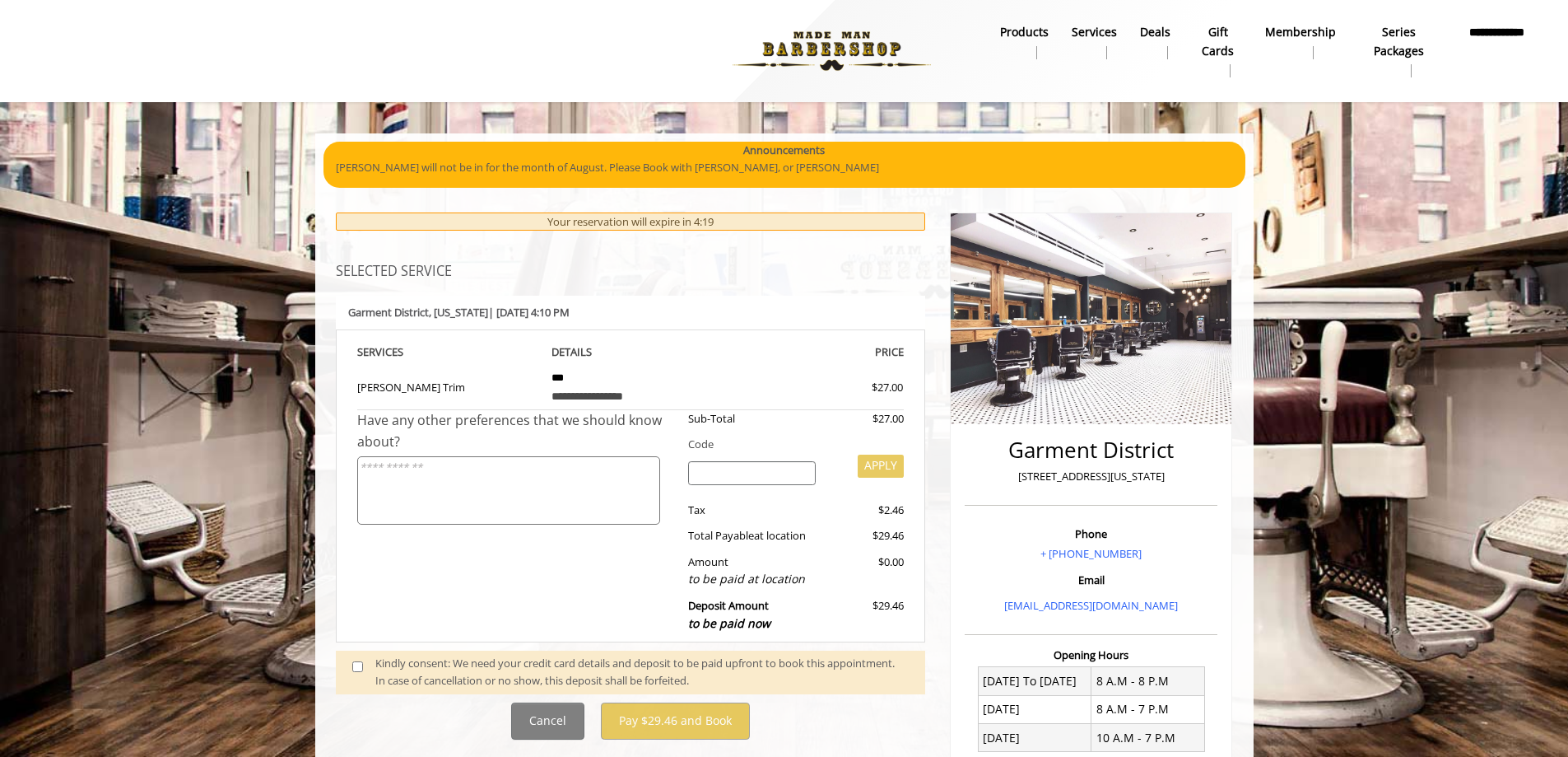
click at [414, 471] on textarea at bounding box center [508, 490] width 303 height 69
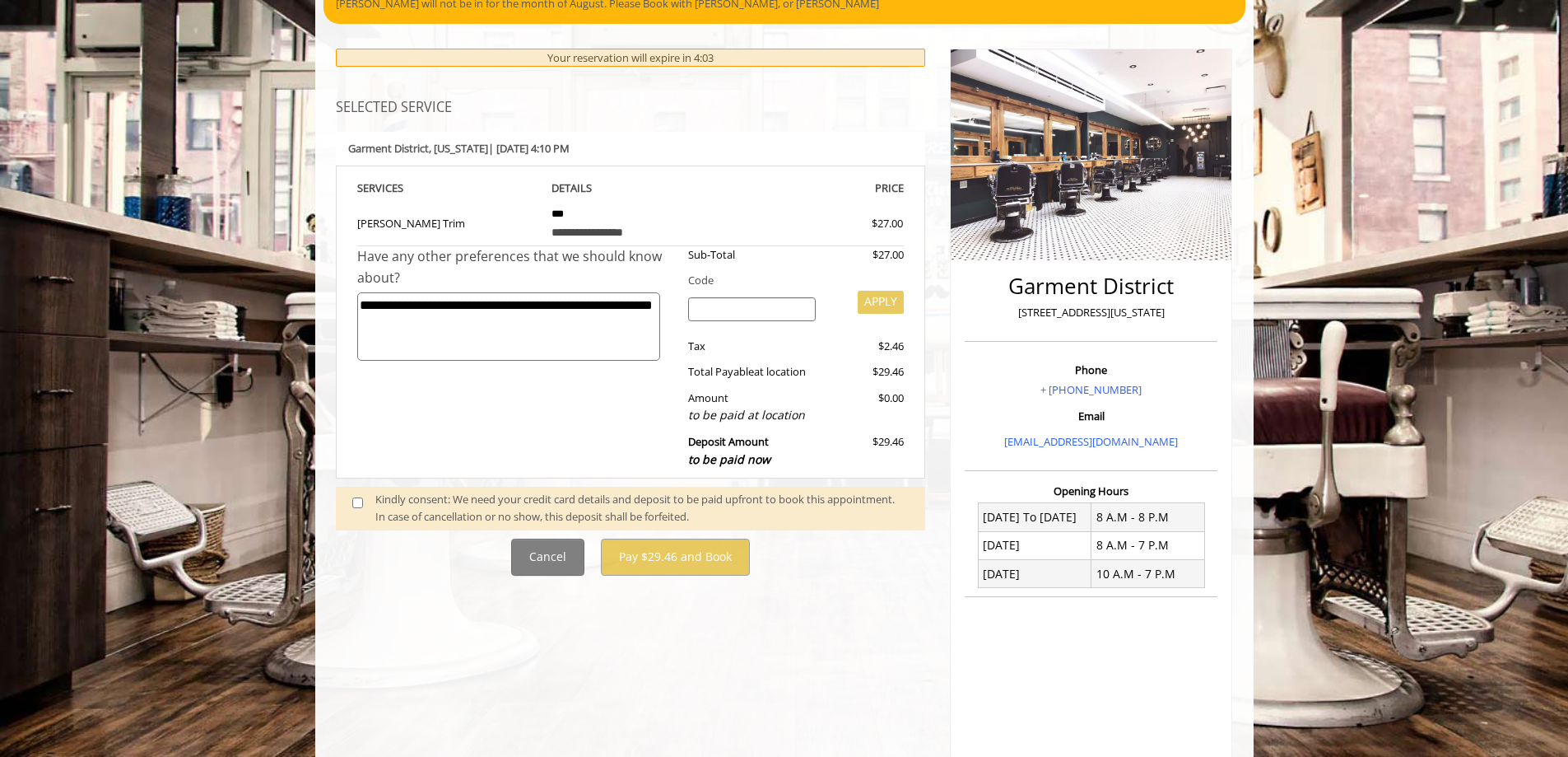
scroll to position [165, 0]
type textarea "**********"
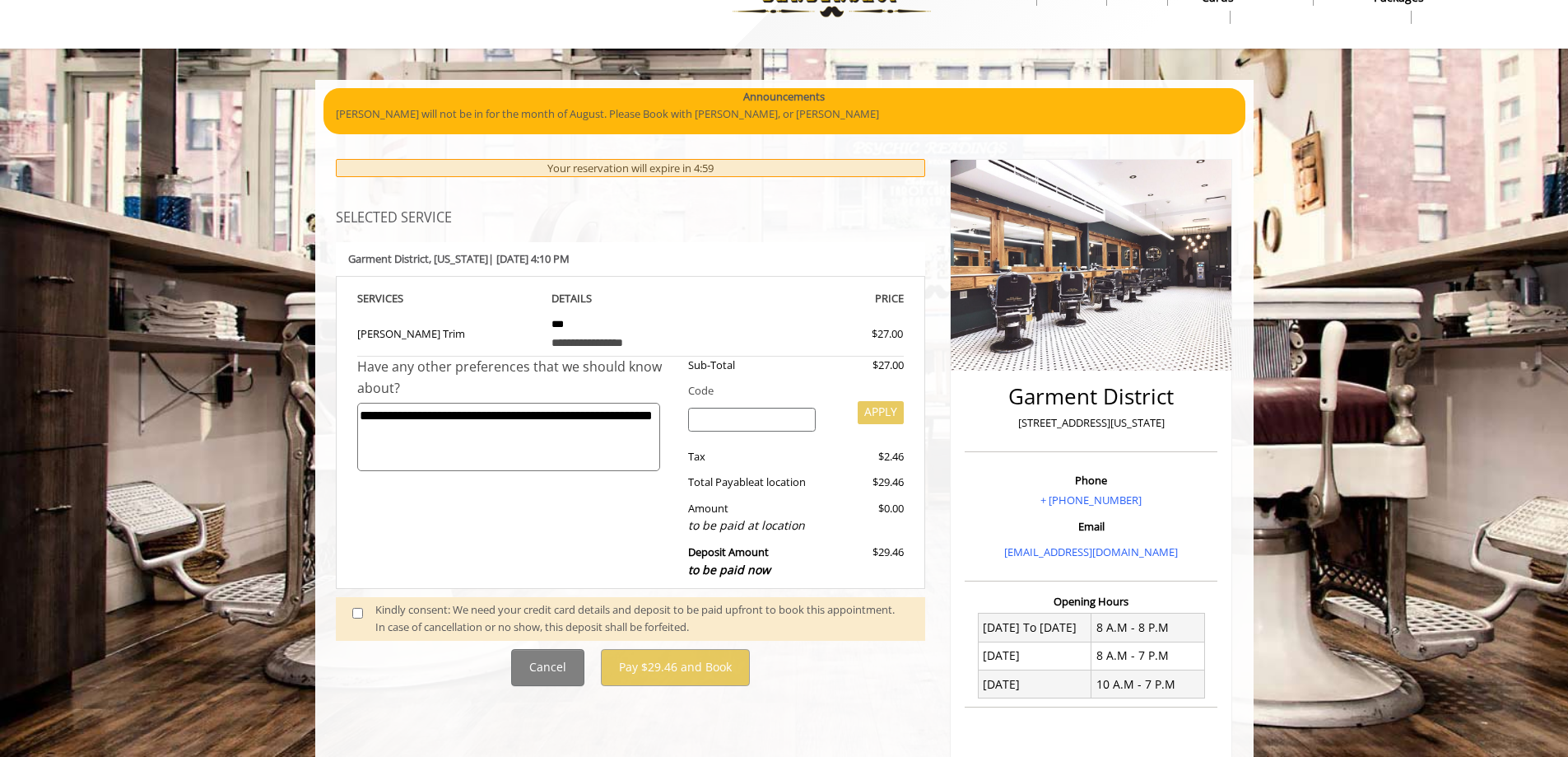
scroll to position [82, 0]
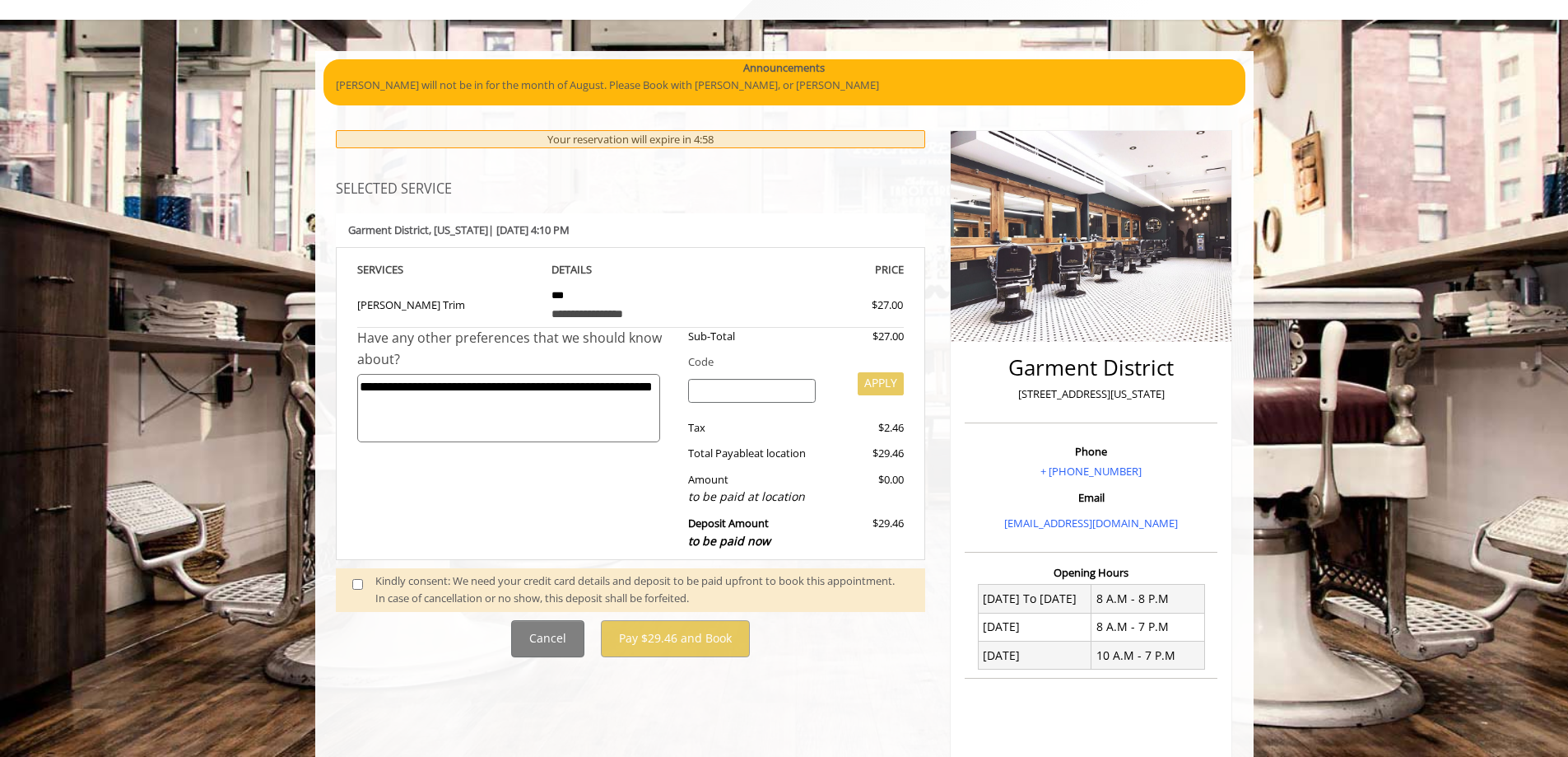
click at [778, 383] on input "search" at bounding box center [752, 390] width 127 height 25
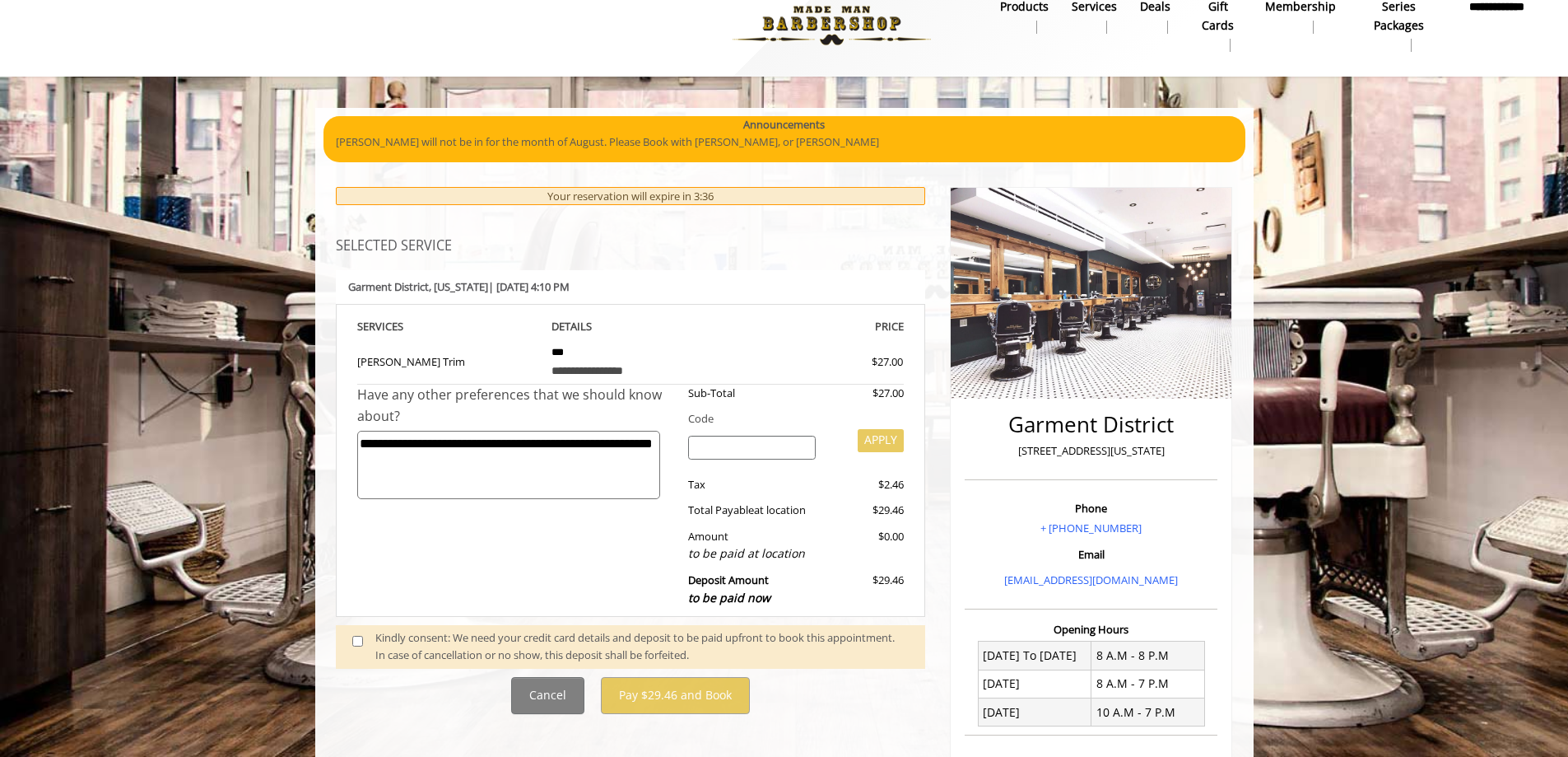
scroll to position [0, 0]
